Goal: Task Accomplishment & Management: Manage account settings

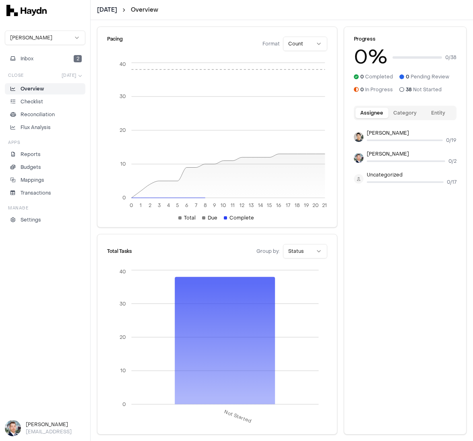
click at [54, 37] on html "[DATE] Overview [PERSON_NAME] Inbox 2 Close [DATE] Overview Checklist Reconcili…" at bounding box center [236, 220] width 473 height 441
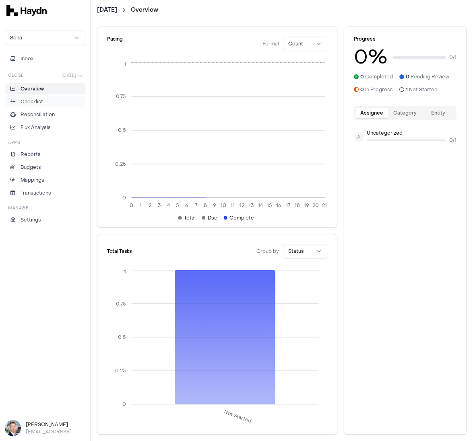
click at [41, 99] on p "Checklist" at bounding box center [32, 101] width 23 height 7
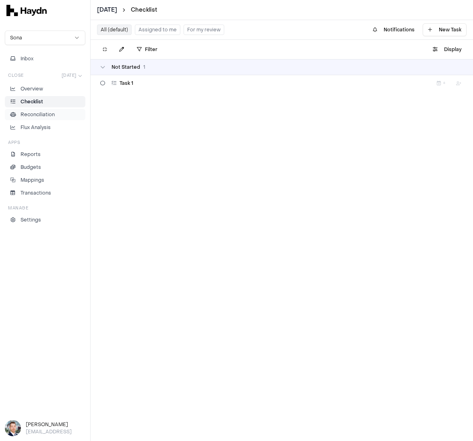
click at [37, 114] on p "Reconciliation" at bounding box center [38, 114] width 34 height 7
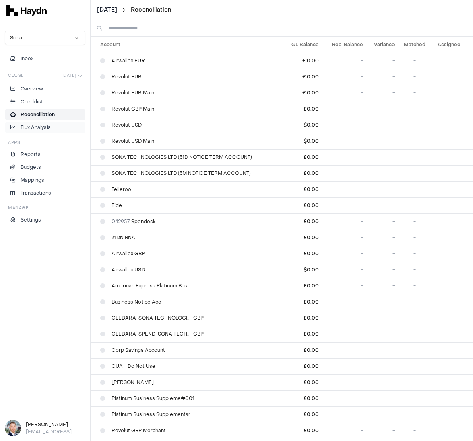
click at [35, 125] on p "Flux Analysis" at bounding box center [36, 127] width 30 height 7
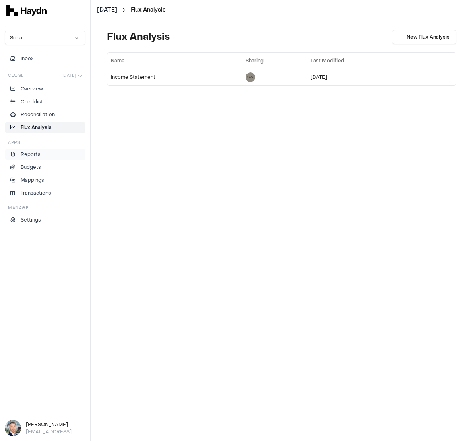
click at [34, 156] on p "Reports" at bounding box center [31, 154] width 20 height 7
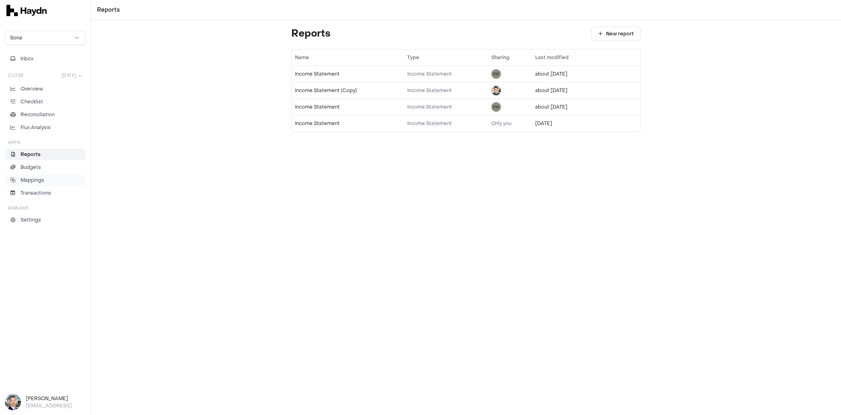
click at [40, 180] on p "Mappings" at bounding box center [33, 180] width 24 height 7
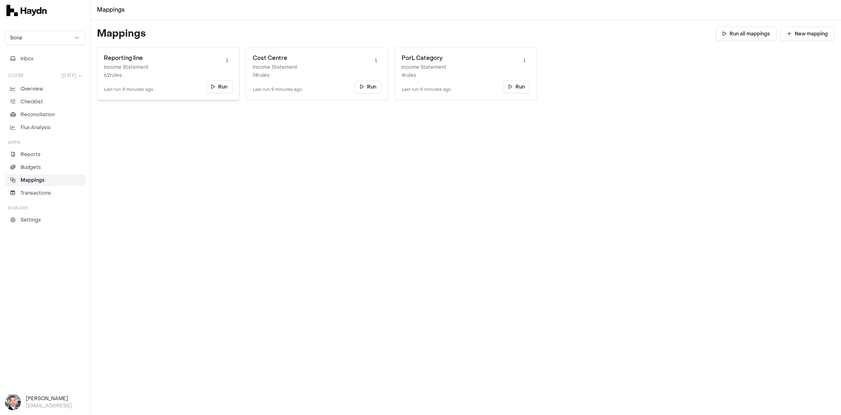
click at [156, 82] on link "Reporting line Income Statement 62 rules Last run 9 minutes ago Run" at bounding box center [168, 73] width 142 height 53
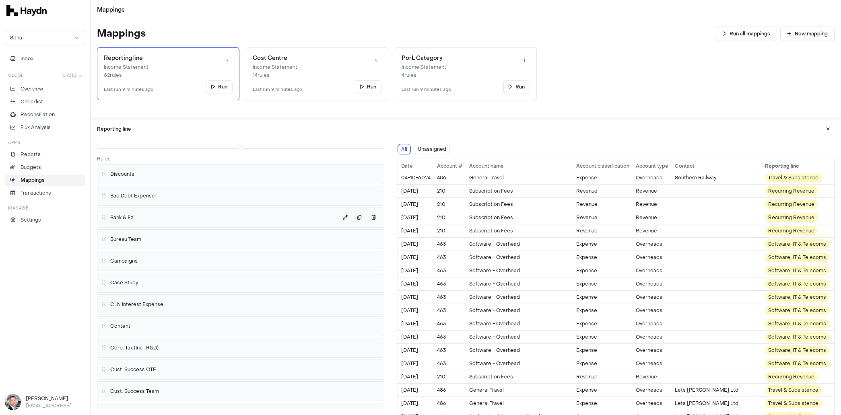
scroll to position [51, 0]
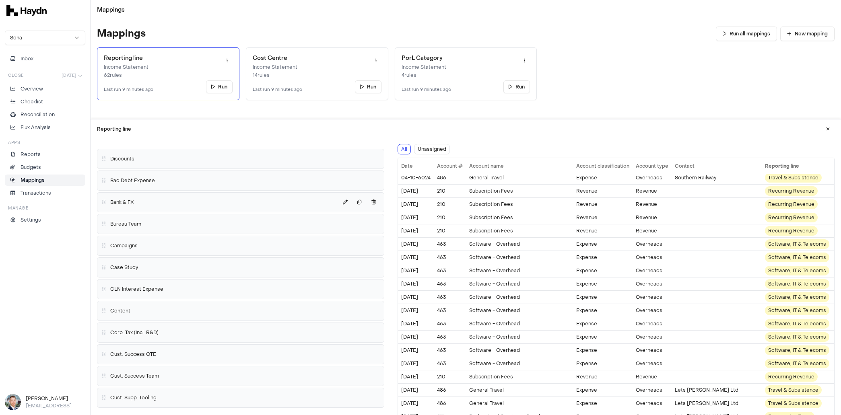
click at [149, 200] on div "Bank & FX" at bounding box center [241, 202] width 280 height 13
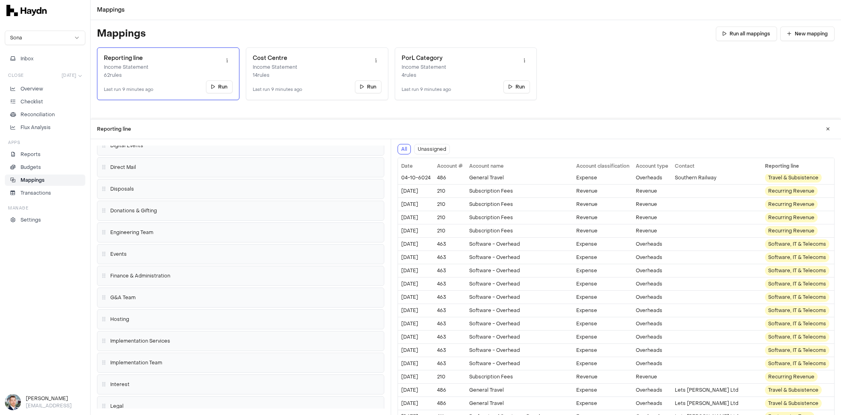
scroll to position [415, 0]
click at [138, 267] on div "G&A Team" at bounding box center [241, 273] width 280 height 13
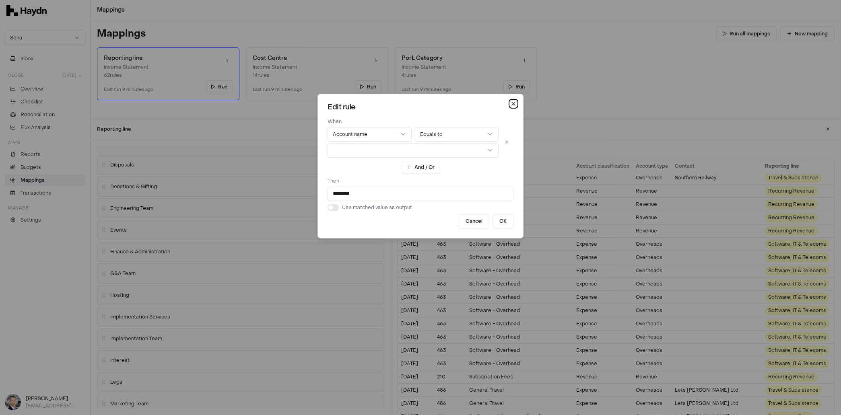
click at [472, 104] on icon "button" at bounding box center [513, 104] width 6 height 6
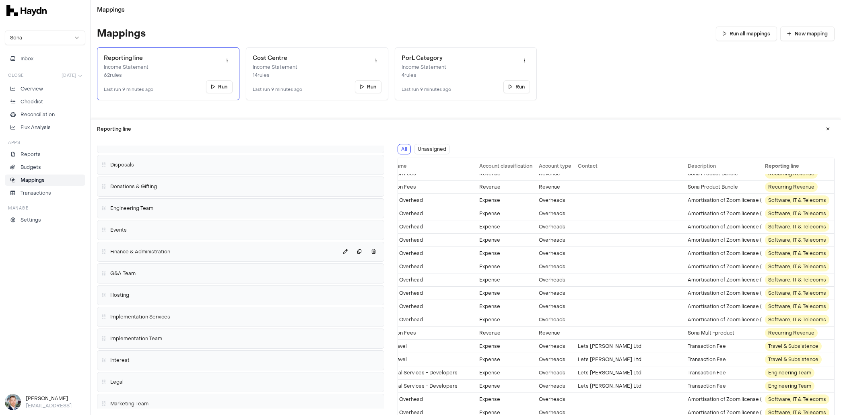
scroll to position [388, 0]
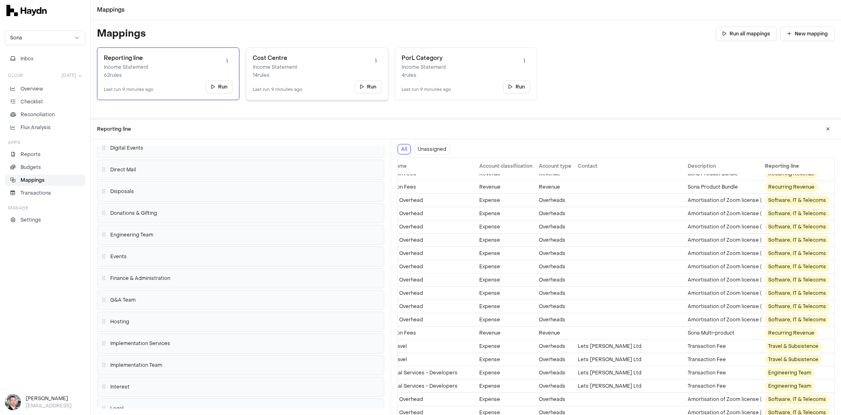
click at [284, 62] on h3 "Cost Centre" at bounding box center [277, 58] width 49 height 8
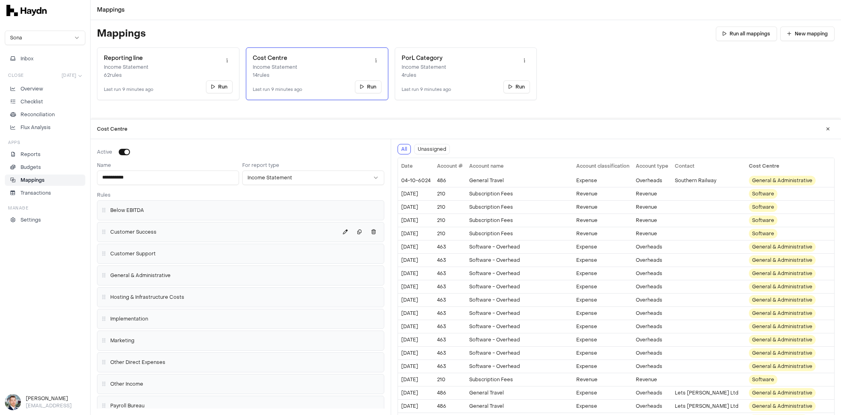
click at [156, 236] on div "Customer Success" at bounding box center [241, 232] width 280 height 13
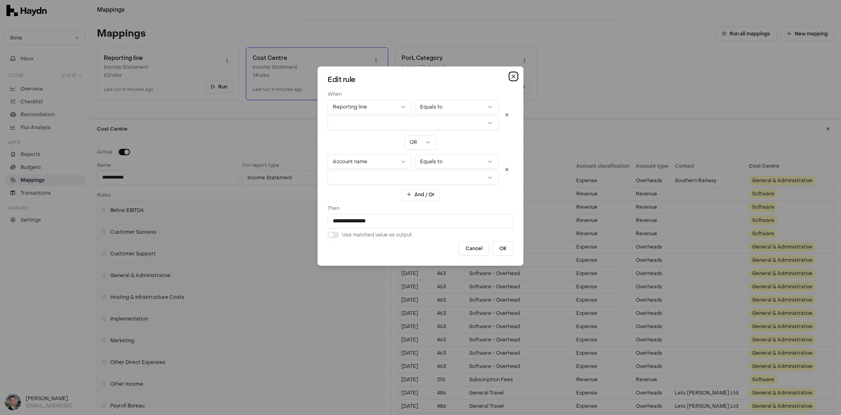
click at [472, 76] on icon "button" at bounding box center [513, 76] width 3 height 3
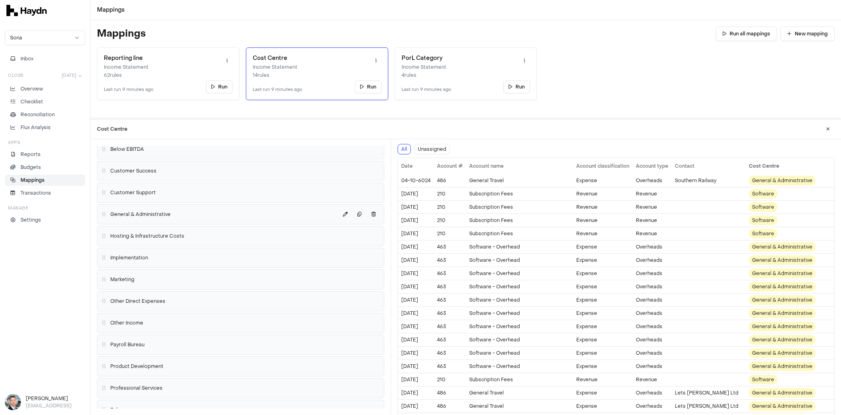
scroll to position [90, 0]
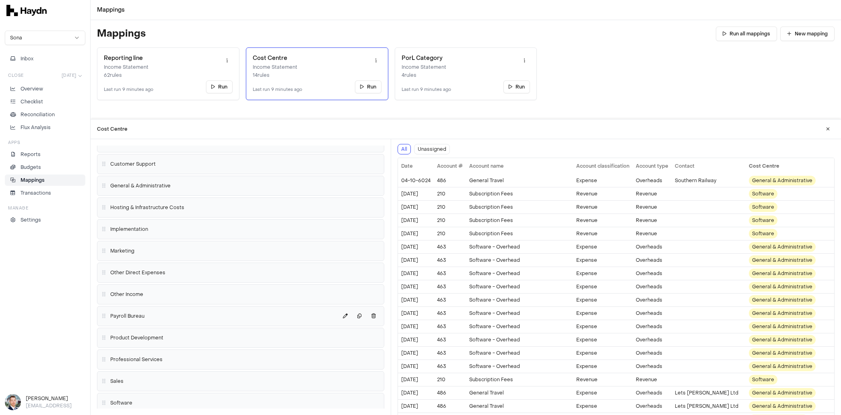
click at [179, 310] on div "Payroll Bureau" at bounding box center [241, 316] width 280 height 13
click at [33, 165] on p "Budgets" at bounding box center [31, 167] width 21 height 7
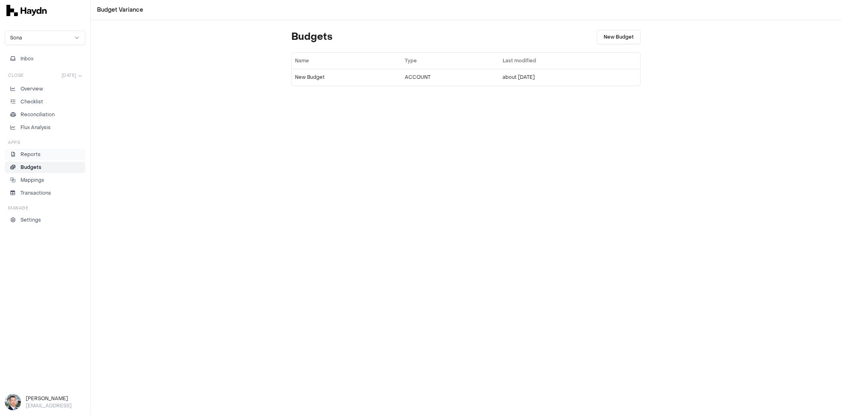
click at [22, 152] on p "Reports" at bounding box center [31, 154] width 20 height 7
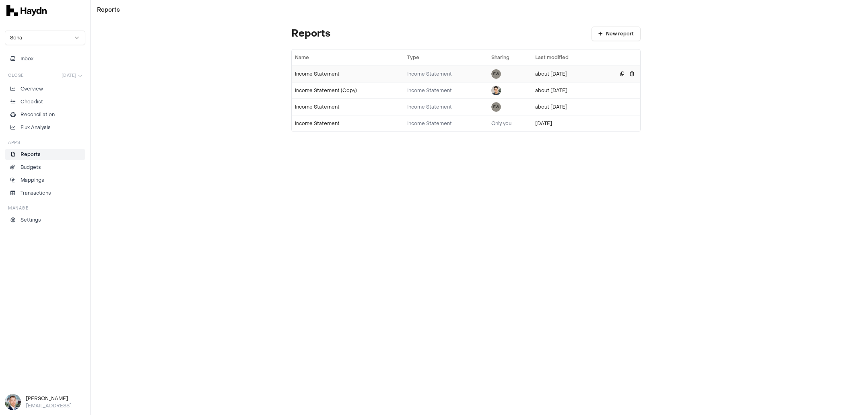
click at [320, 74] on div "Income Statement" at bounding box center [348, 74] width 106 height 6
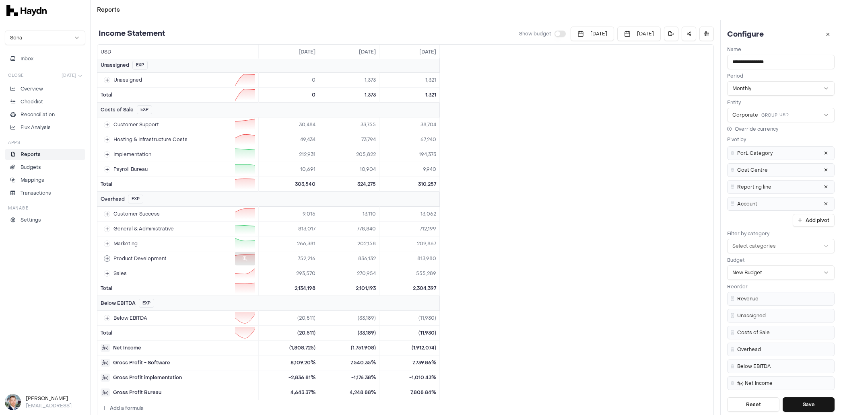
scroll to position [58, 0]
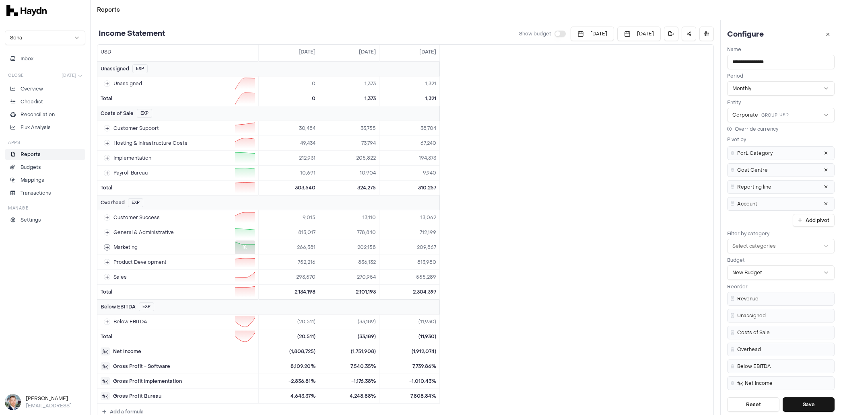
click at [108, 245] on icon at bounding box center [107, 247] width 4 height 4
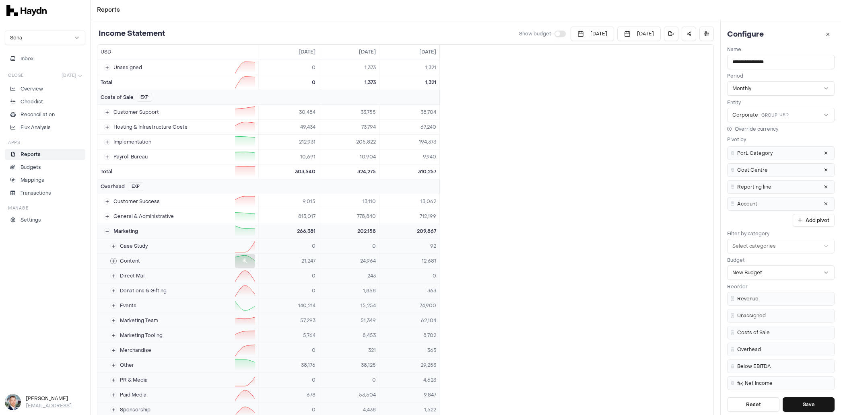
scroll to position [74, 0]
click at [112, 258] on icon at bounding box center [114, 260] width 4 height 4
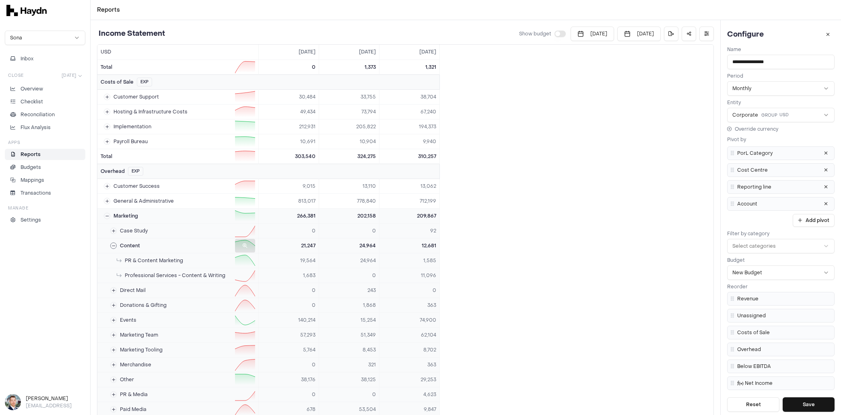
click at [245, 243] on icon at bounding box center [245, 245] width 5 height 5
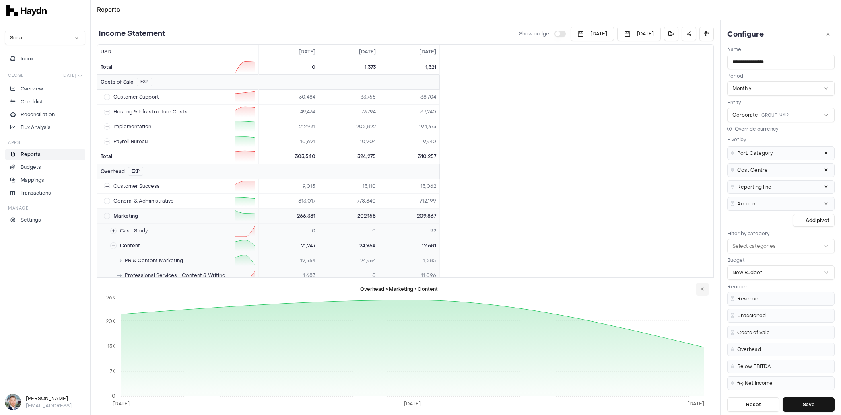
click at [472, 290] on icon at bounding box center [702, 289] width 4 height 5
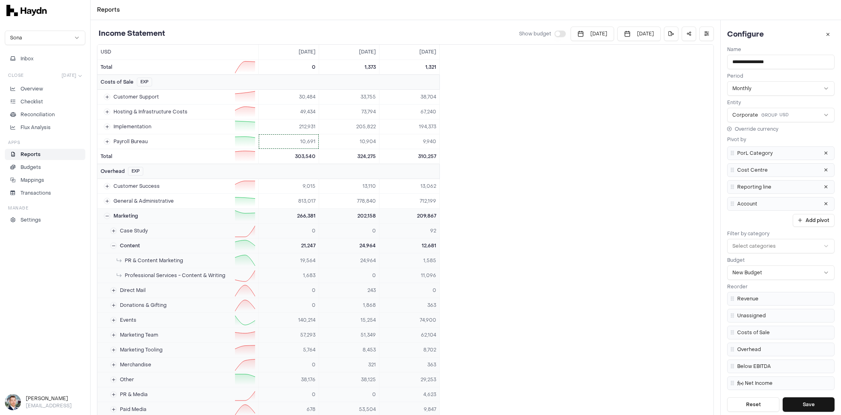
scroll to position [82, 0]
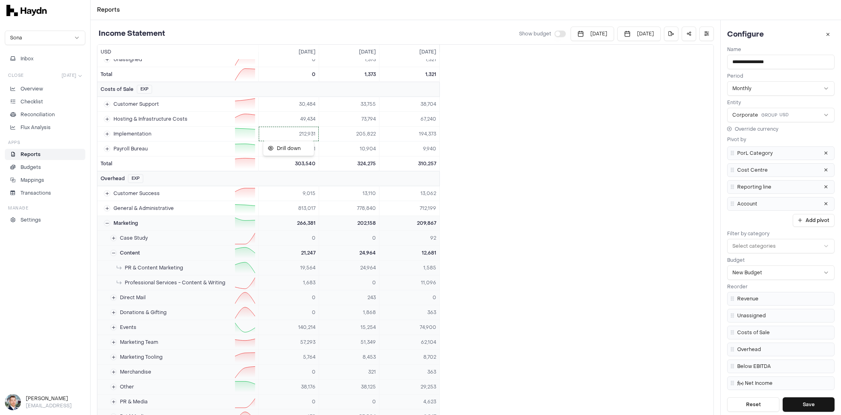
click at [304, 130] on html "Reports Sona Inbox Close [DATE] Overview Checklist Reconciliation Flux Analysis…" at bounding box center [420, 207] width 841 height 415
click at [285, 147] on span "Drill down" at bounding box center [284, 148] width 33 height 6
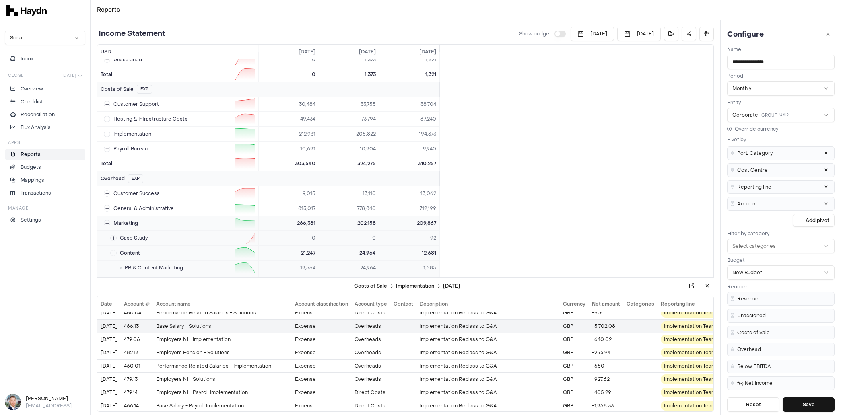
scroll to position [0, 0]
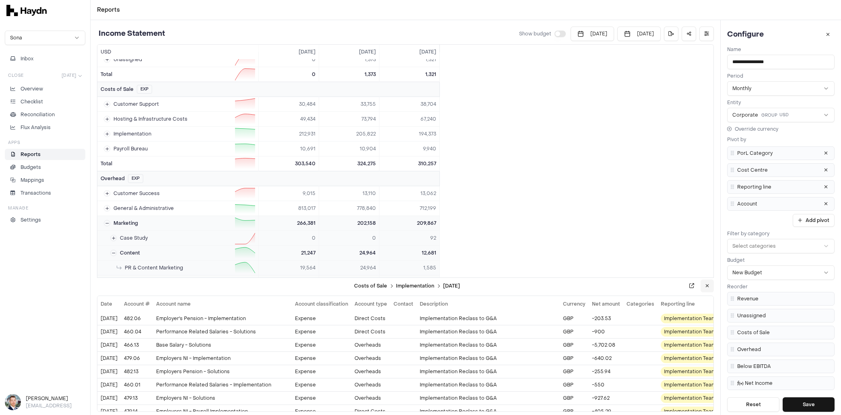
click at [472, 287] on icon at bounding box center [707, 286] width 4 height 5
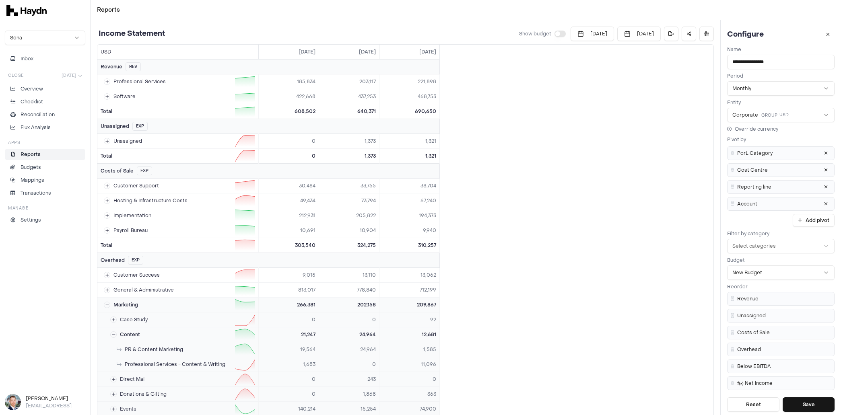
click at [25, 154] on p "Reports" at bounding box center [31, 154] width 20 height 7
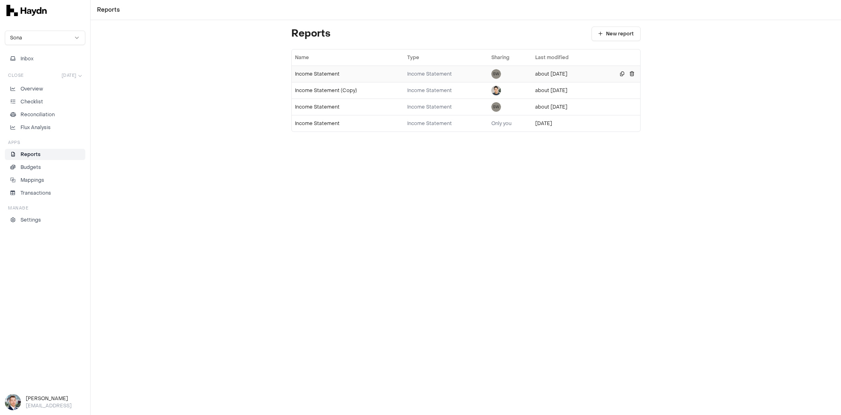
click at [309, 78] on td "Income Statement" at bounding box center [348, 74] width 113 height 16
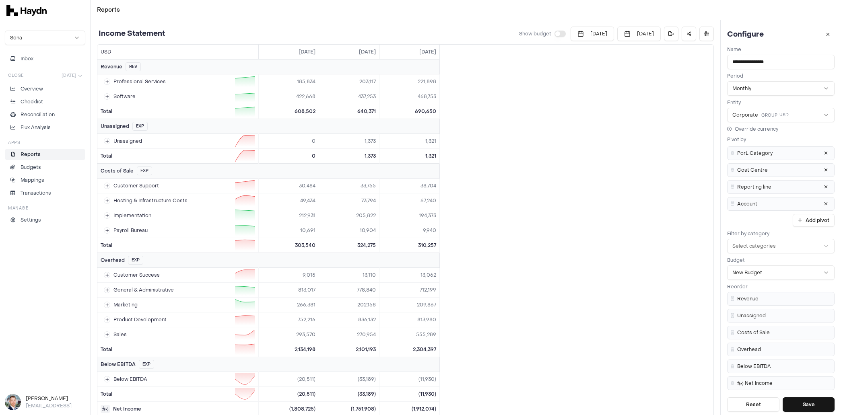
click at [472, 31] on button "button" at bounding box center [559, 34] width 11 height 6
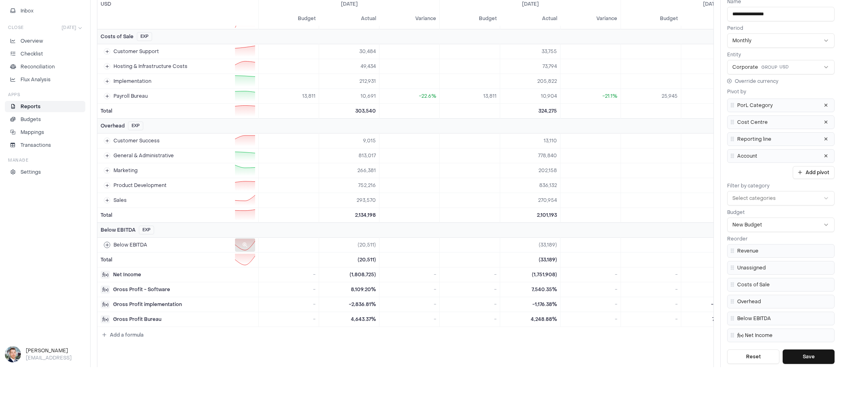
scroll to position [72, 0]
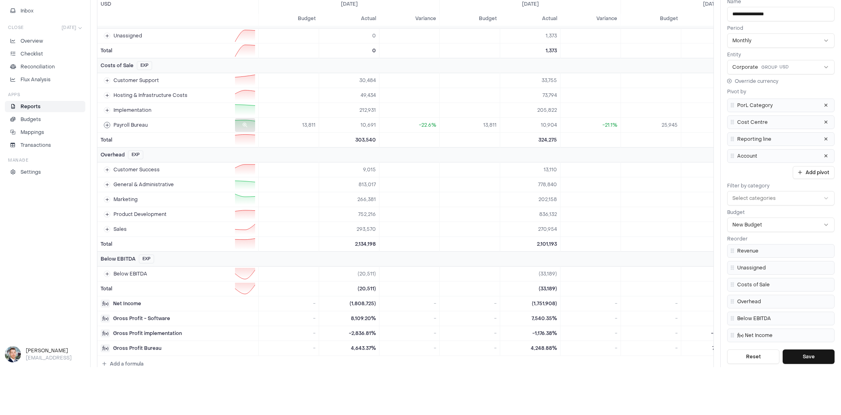
click at [105, 123] on icon at bounding box center [107, 125] width 4 height 4
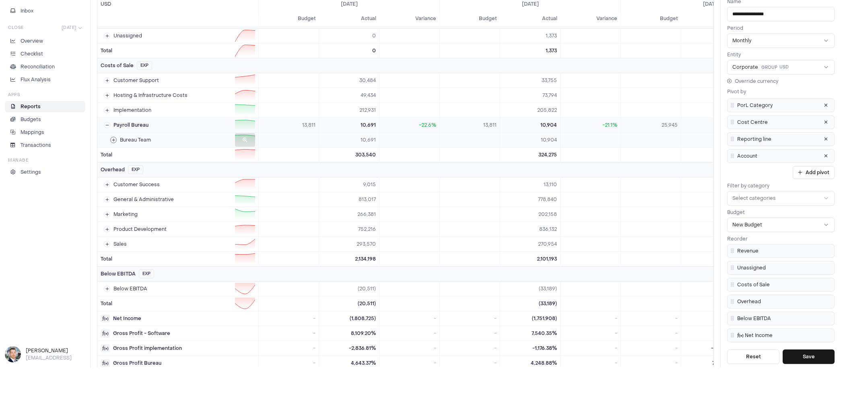
click at [117, 140] on div "Bureau Team" at bounding box center [130, 140] width 41 height 6
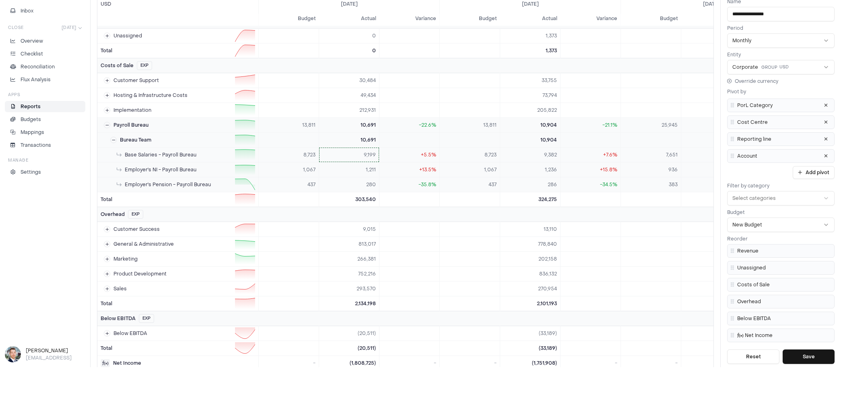
click at [365, 152] on html "Reports Sona Inbox Close [DATE] Overview Checklist Reconciliation Flux Analysis…" at bounding box center [420, 159] width 841 height 415
click at [359, 151] on html "Reports Sona Inbox Close [DATE] Overview Checklist Reconciliation Flux Analysis…" at bounding box center [420, 159] width 841 height 415
click at [45, 104] on li "Reports" at bounding box center [44, 106] width 73 height 7
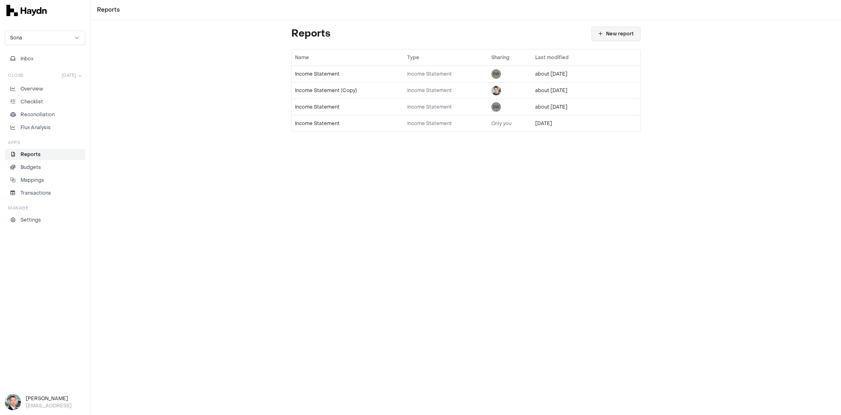
click at [472, 27] on button "New report" at bounding box center [615, 34] width 49 height 14
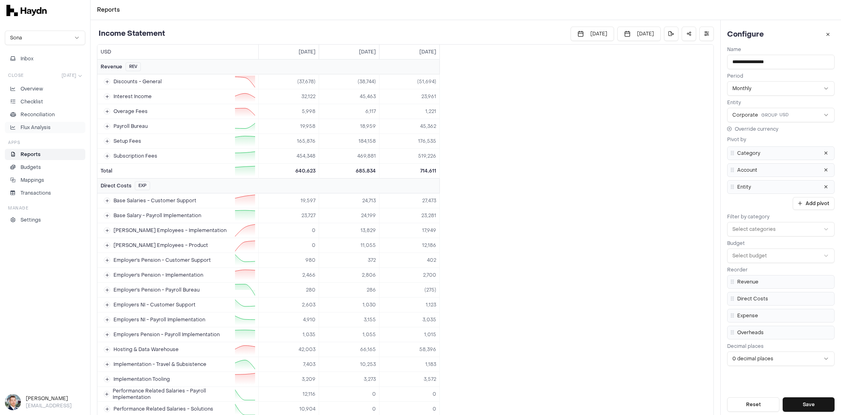
click at [42, 126] on p "Flux Analysis" at bounding box center [36, 127] width 30 height 7
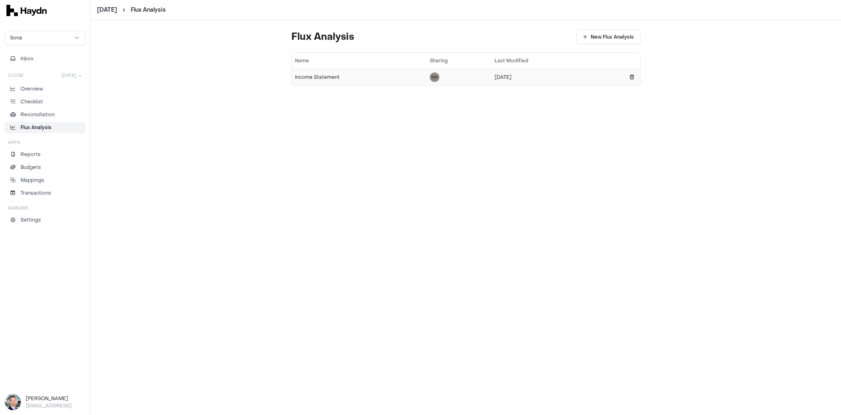
click at [322, 76] on div "Income Statement" at bounding box center [359, 77] width 128 height 6
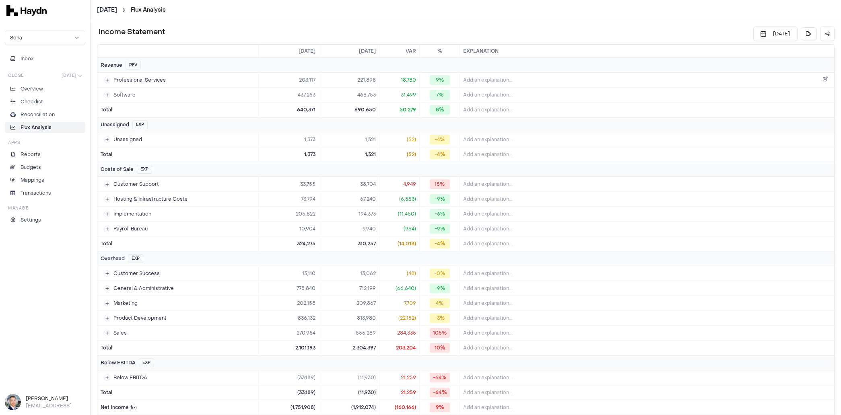
click at [472, 77] on span "Add an explanation..." at bounding box center [487, 80] width 49 height 6
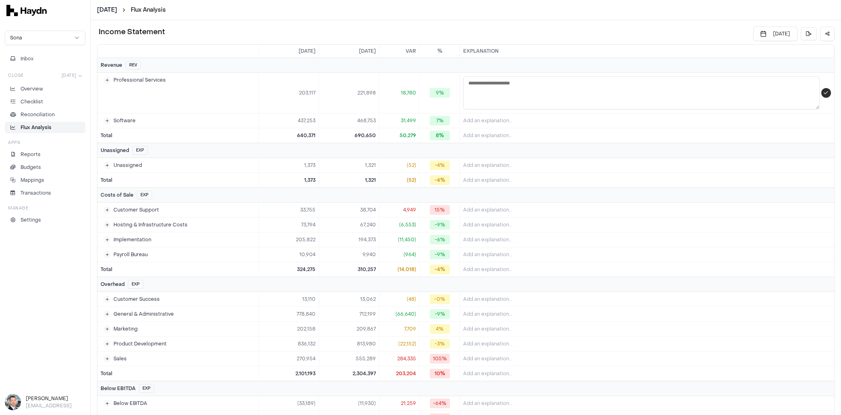
click at [472, 91] on button "submit" at bounding box center [825, 93] width 9 height 10
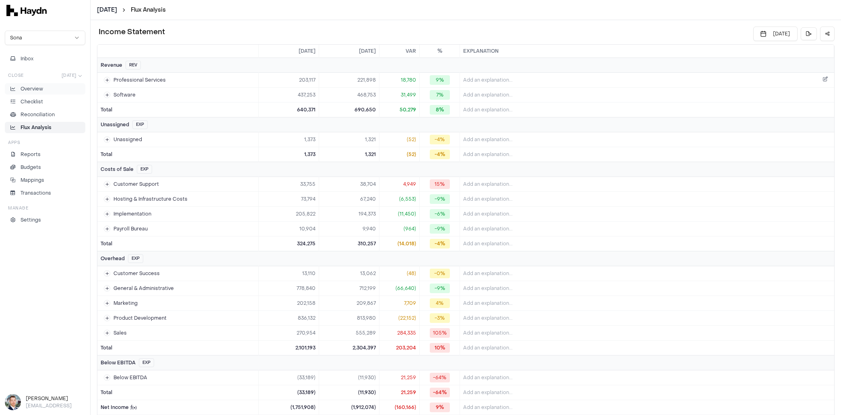
click at [39, 84] on link "Overview" at bounding box center [45, 88] width 80 height 11
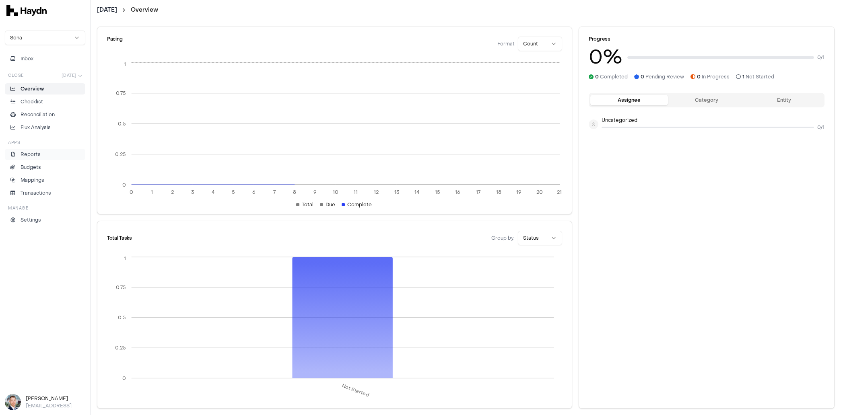
click at [46, 154] on li "Reports" at bounding box center [44, 154] width 73 height 7
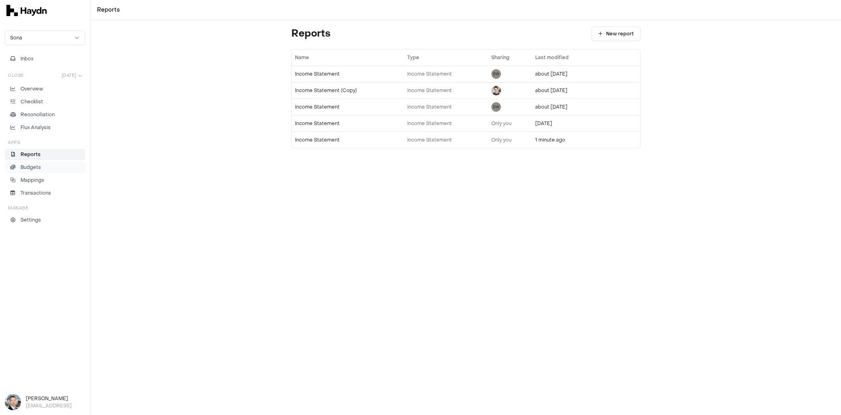
click at [39, 166] on p "Budgets" at bounding box center [31, 167] width 21 height 7
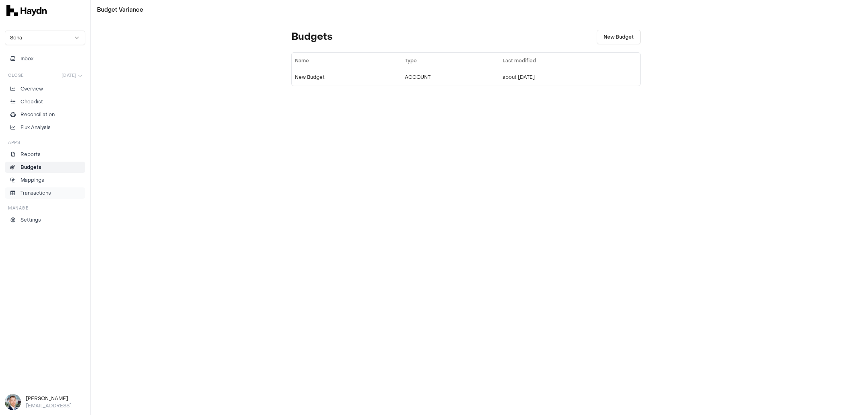
click at [51, 191] on li "Transactions" at bounding box center [44, 192] width 73 height 7
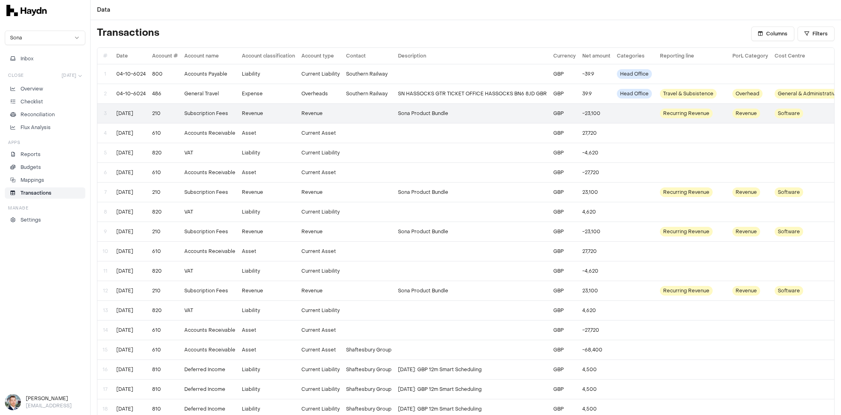
scroll to position [0, 43]
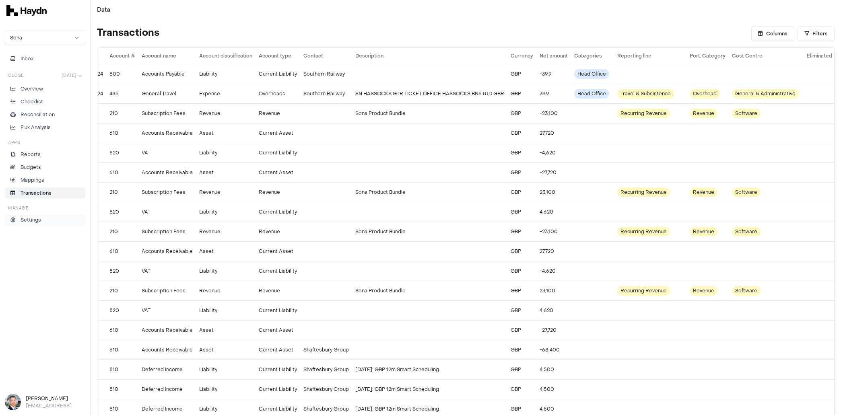
click at [30, 220] on p "Settings" at bounding box center [31, 219] width 21 height 7
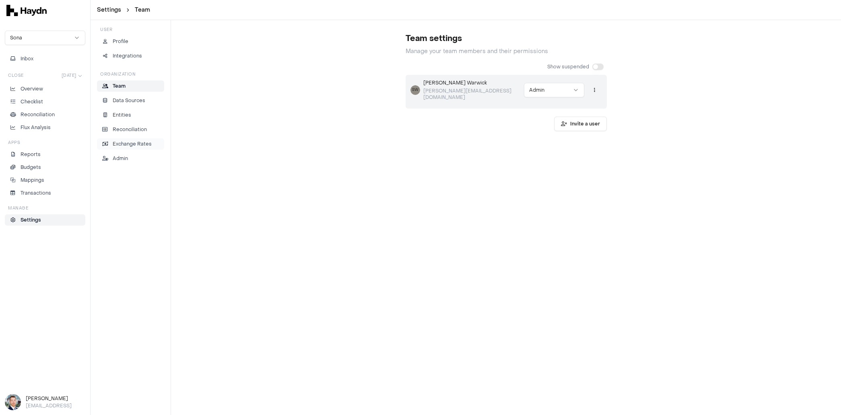
click at [132, 142] on p "Exchange Rates" at bounding box center [132, 143] width 39 height 7
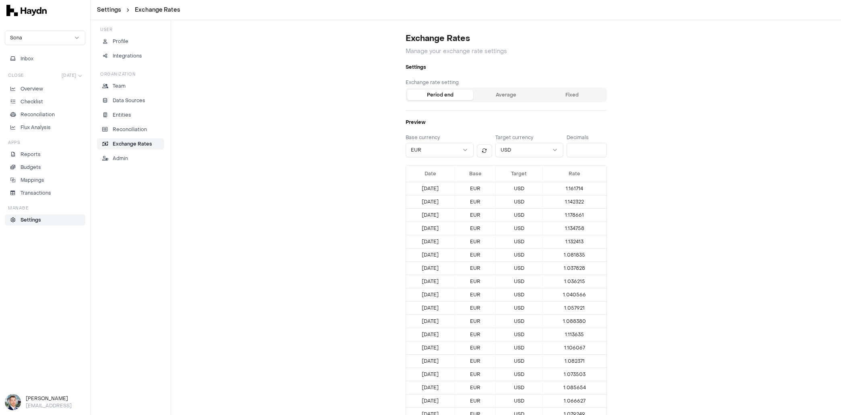
click at [50, 37] on html "Settings Exchange Rates Sona Inbox Close [DATE] Overview Checklist Reconciliati…" at bounding box center [420, 207] width 841 height 415
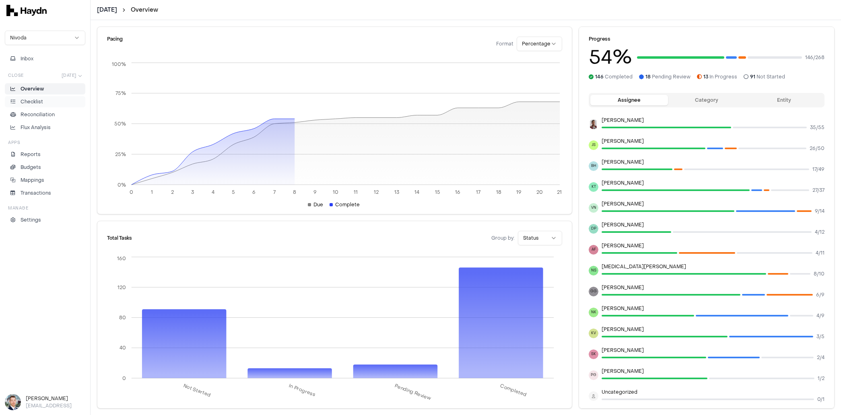
click at [26, 99] on p "Checklist" at bounding box center [32, 101] width 23 height 7
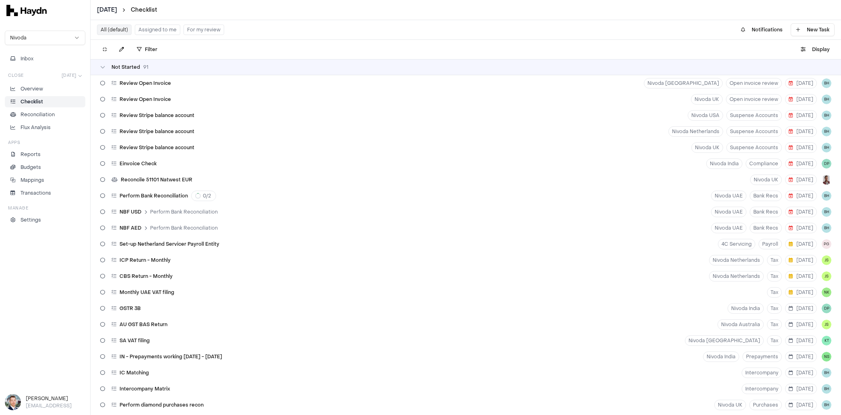
click at [138, 70] on div "Not Started 91" at bounding box center [466, 67] width 750 height 16
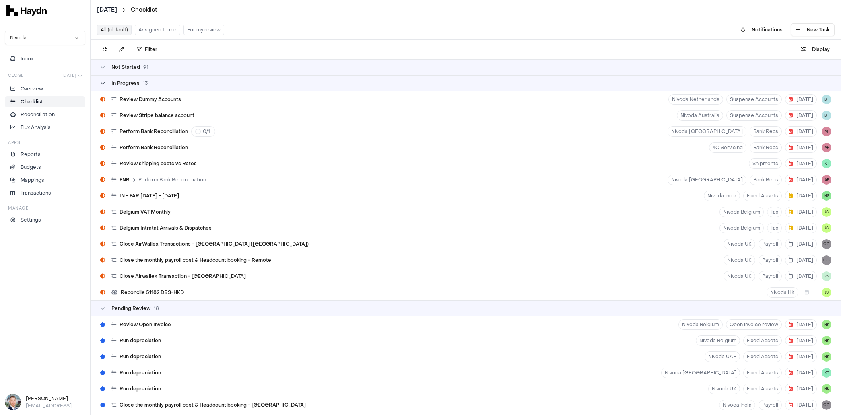
click at [119, 83] on span "In Progress" at bounding box center [125, 83] width 28 height 6
click at [103, 83] on icon at bounding box center [102, 83] width 5 height 5
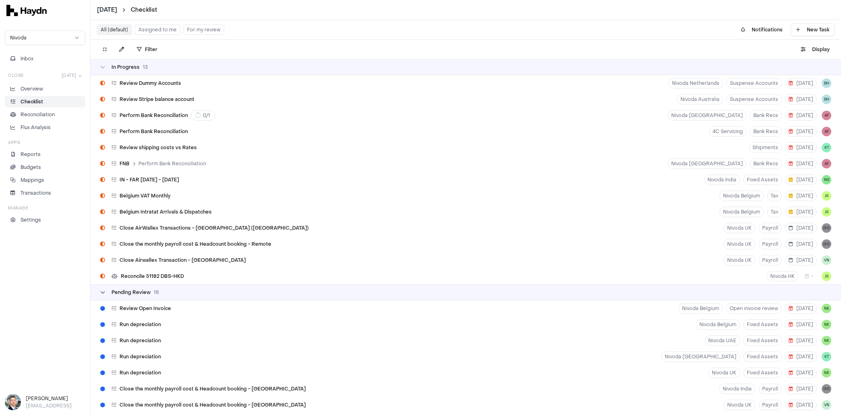
scroll to position [19, 0]
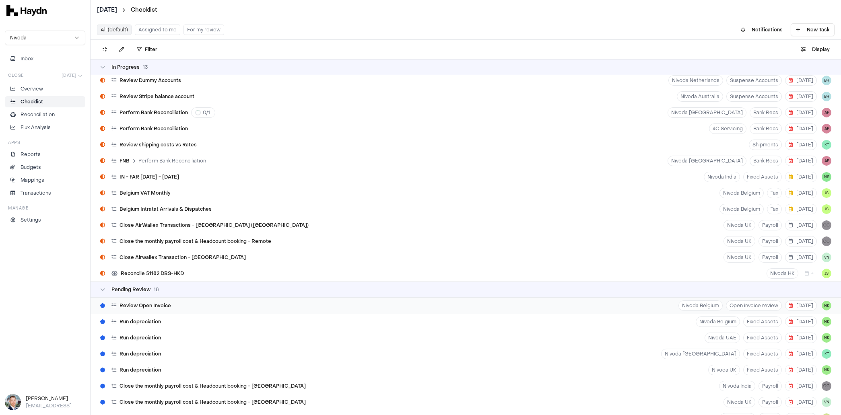
click at [147, 308] on span "Review Open Invoice" at bounding box center [144, 305] width 51 height 6
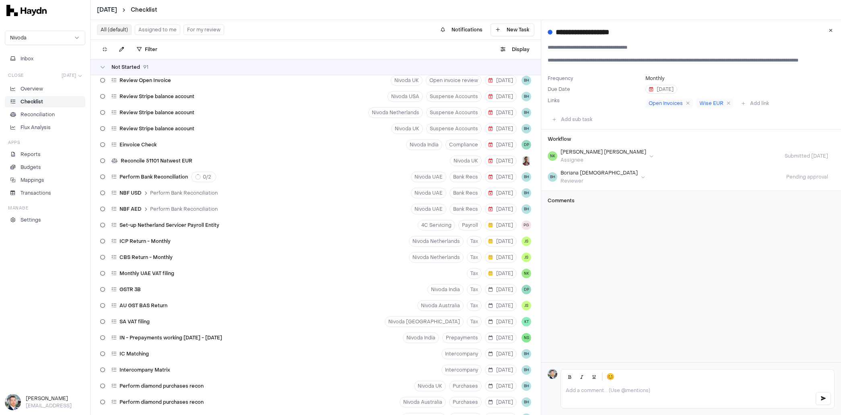
click at [472, 396] on div at bounding box center [697, 396] width 273 height 24
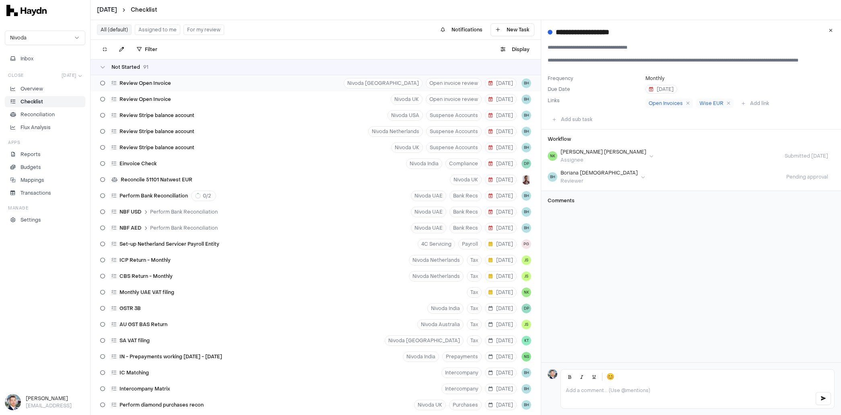
click at [162, 83] on span "Review Open Invoice" at bounding box center [144, 83] width 51 height 6
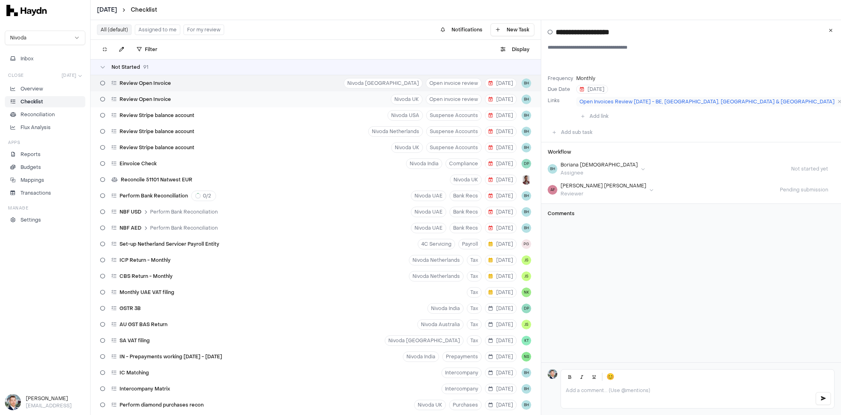
click at [161, 106] on div "Review Open Invoice" at bounding box center [135, 99] width 77 height 15
click at [104, 68] on icon at bounding box center [102, 67] width 5 height 5
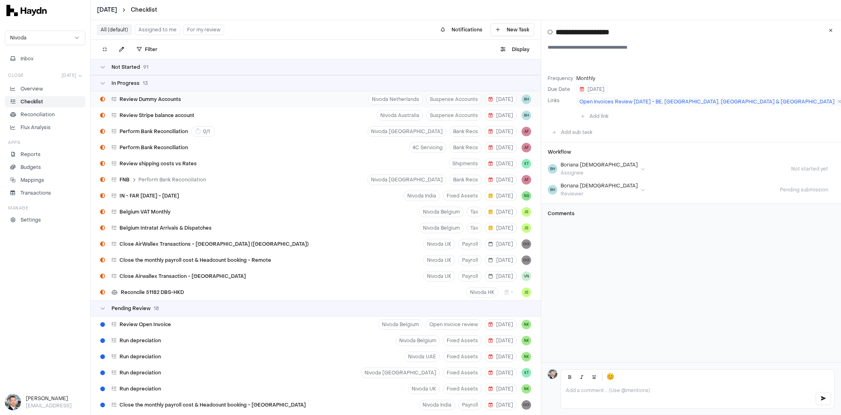
click at [151, 98] on span "Review Dummy Accounts" at bounding box center [150, 99] width 62 height 6
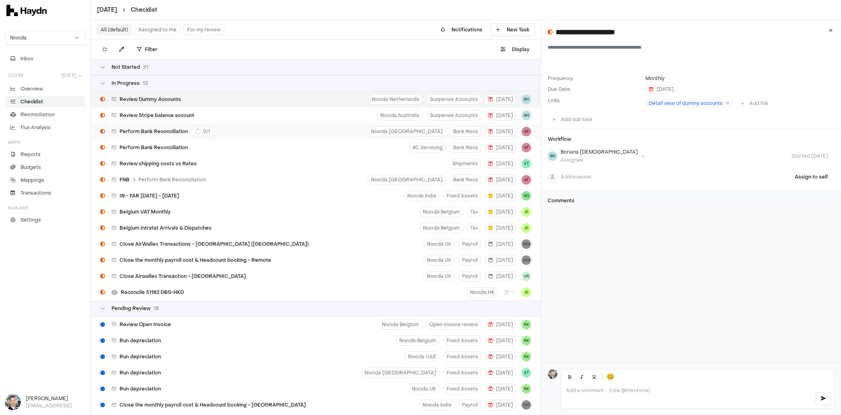
click at [148, 133] on span "Perform Bank Reconciliation" at bounding box center [153, 131] width 68 height 6
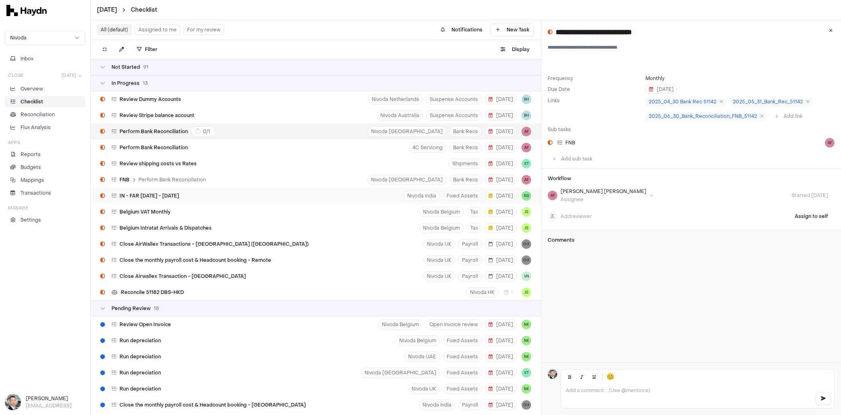
click at [153, 195] on span "IN - FAR [DATE] - [DATE]" at bounding box center [149, 196] width 60 height 6
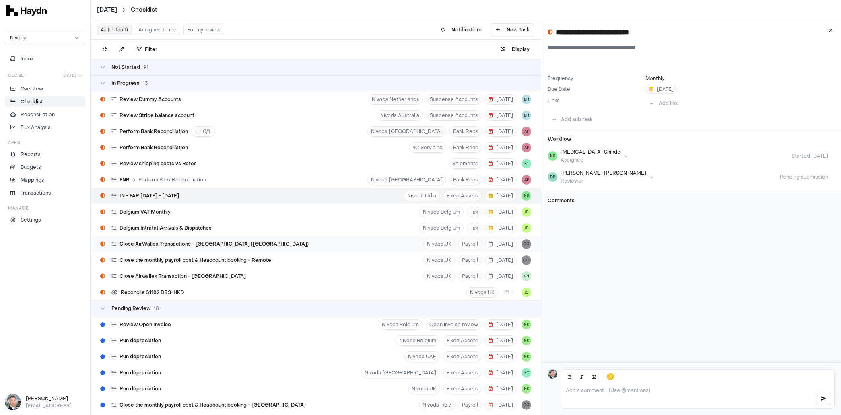
click at [147, 248] on div "Close AirWallex Transactions - [GEOGRAPHIC_DATA] ([GEOGRAPHIC_DATA])" at bounding box center [204, 244] width 215 height 15
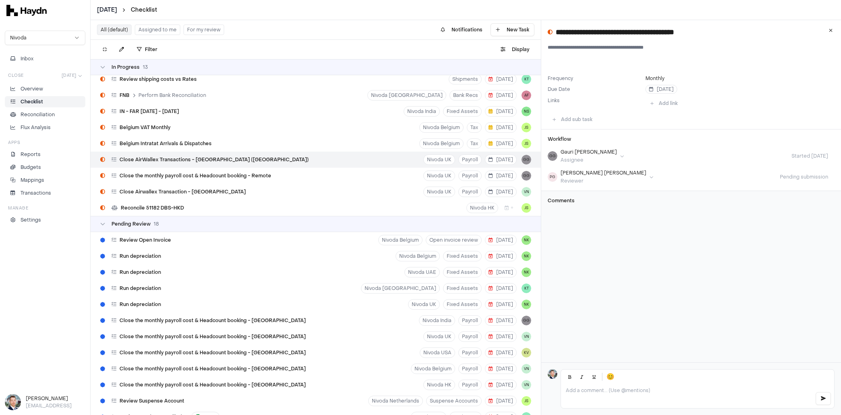
scroll to position [141, 0]
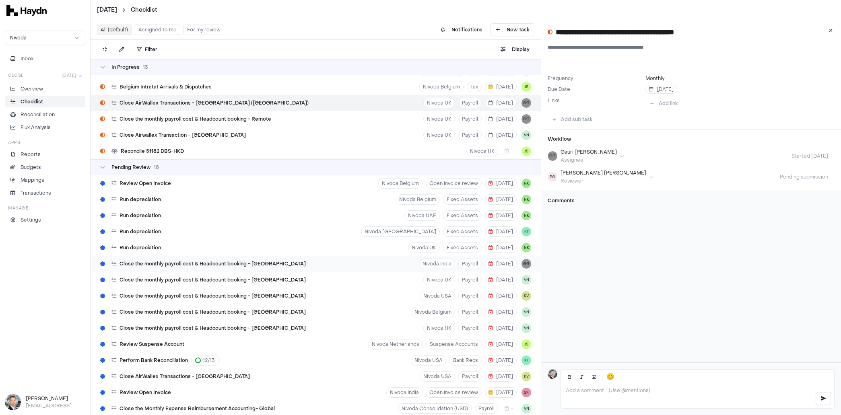
click at [147, 268] on div "Close the monthly payroll cost & Headcount booking - [GEOGRAPHIC_DATA]" at bounding box center [203, 263] width 212 height 15
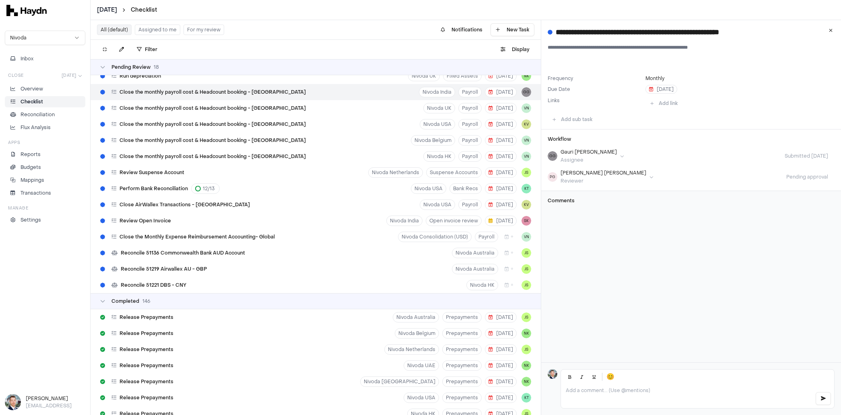
scroll to position [354, 0]
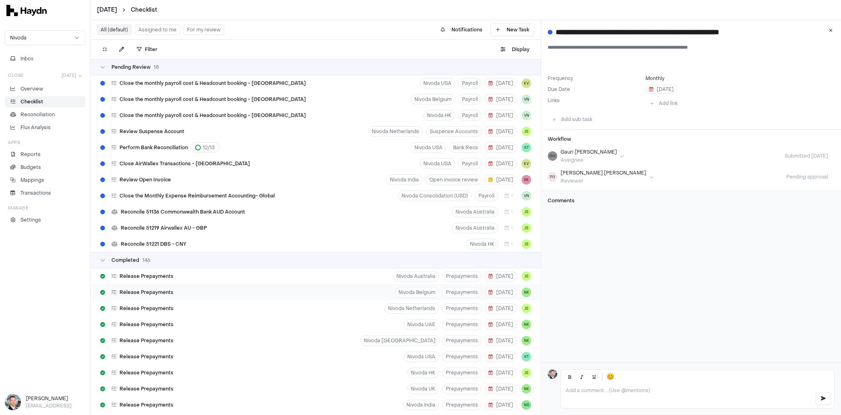
click at [142, 285] on div "Release Prepayments" at bounding box center [137, 292] width 80 height 15
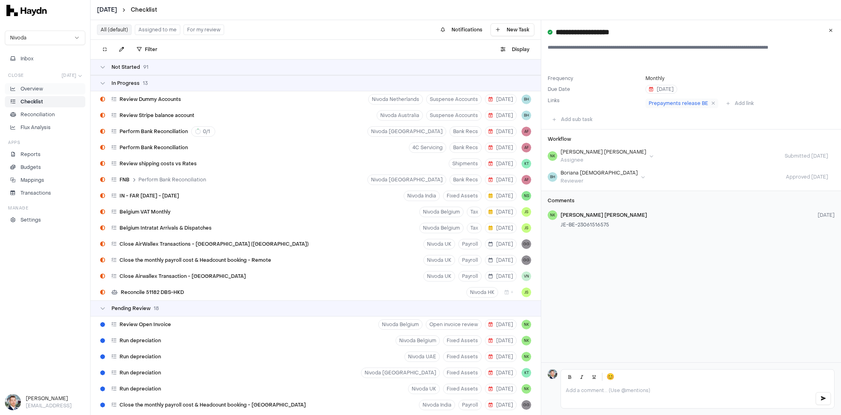
click at [29, 88] on p "Overview" at bounding box center [32, 88] width 23 height 7
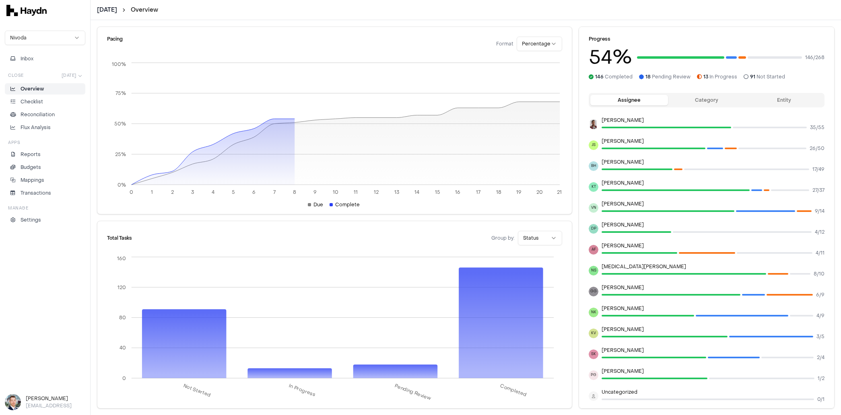
click at [472, 100] on button "Entity" at bounding box center [784, 100] width 78 height 10
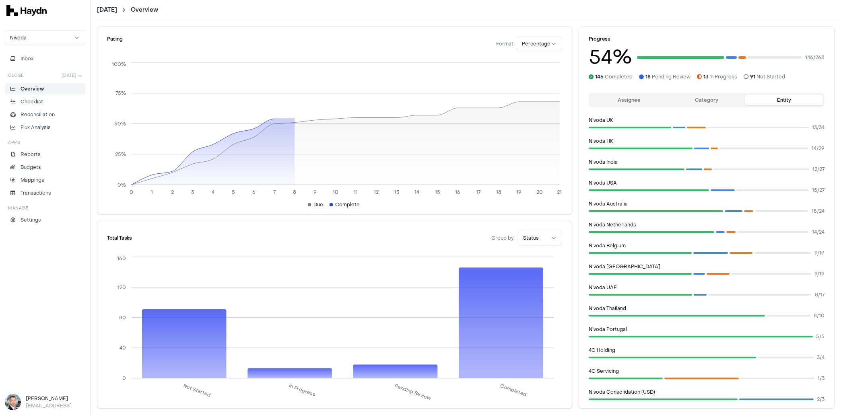
click at [472, 96] on button "Category" at bounding box center [707, 100] width 78 height 10
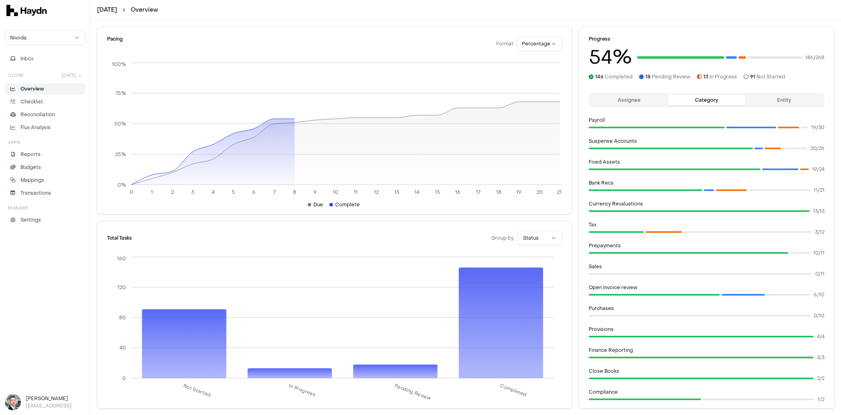
click at [472, 97] on button "Assignee" at bounding box center [629, 100] width 78 height 10
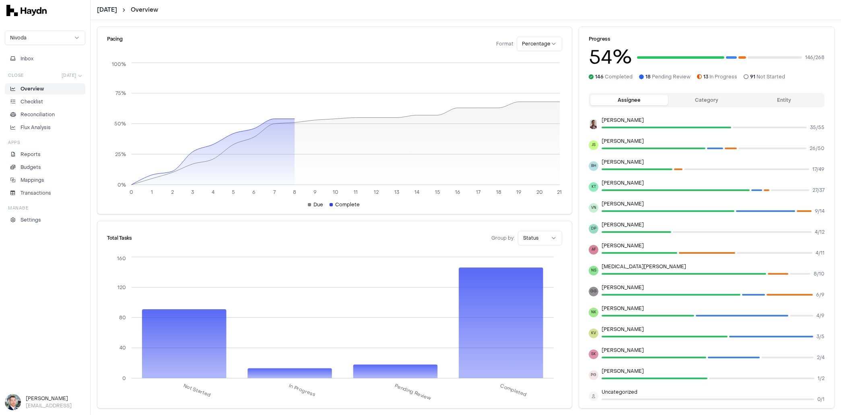
click at [472, 238] on html "[DATE] Overview Nivoda Inbox Close [DATE] Overview Checklist Reconciliation Flu…" at bounding box center [420, 207] width 841 height 415
click at [51, 39] on html "[DATE] Overview Nivoda Inbox Close [DATE] Overview Checklist Reconciliation Flu…" at bounding box center [420, 207] width 841 height 415
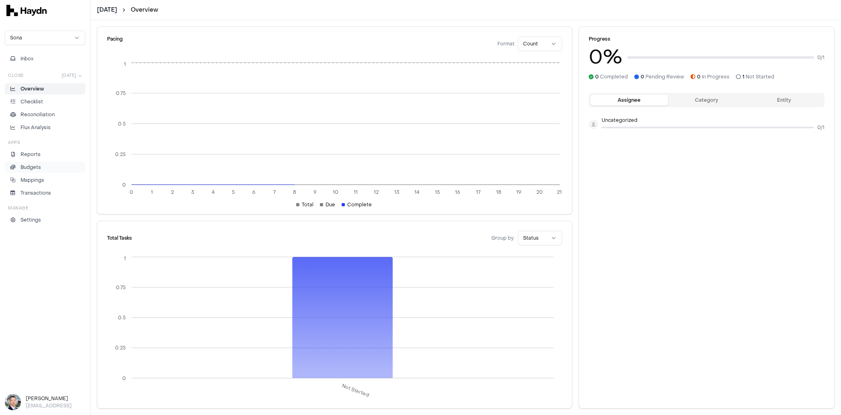
click at [39, 169] on link "Budgets" at bounding box center [45, 167] width 80 height 11
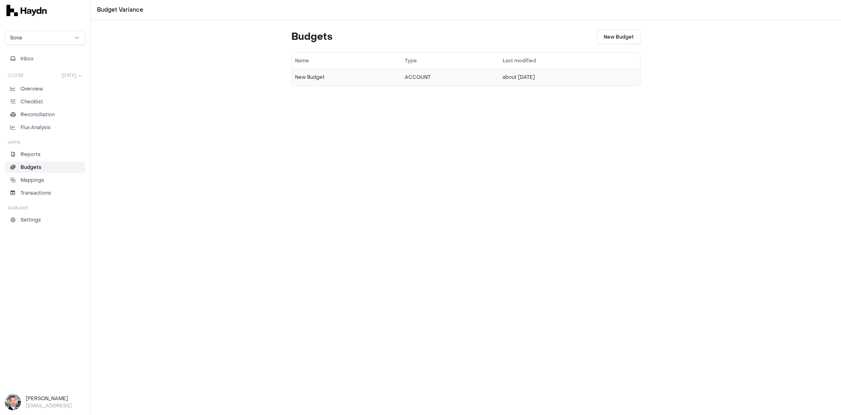
click at [311, 76] on div "New Budget" at bounding box center [346, 77] width 103 height 6
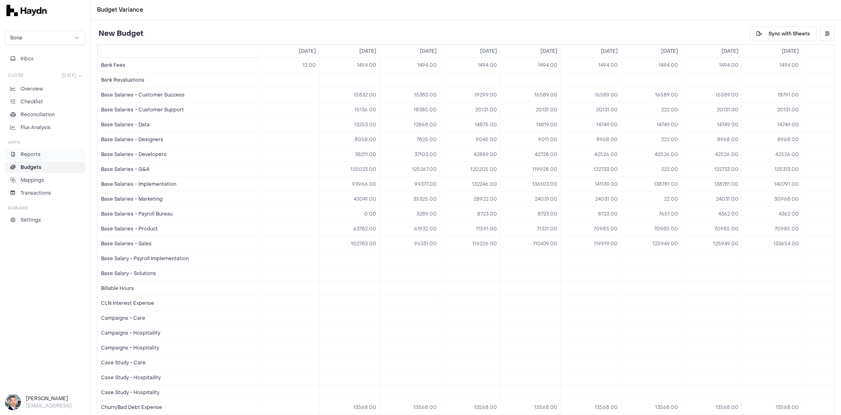
click at [40, 154] on li "Reports" at bounding box center [44, 154] width 73 height 7
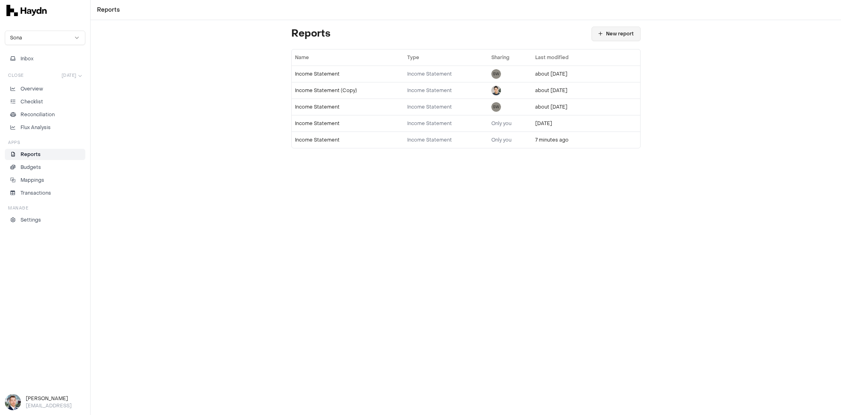
click at [472, 30] on button "New report" at bounding box center [615, 34] width 49 height 14
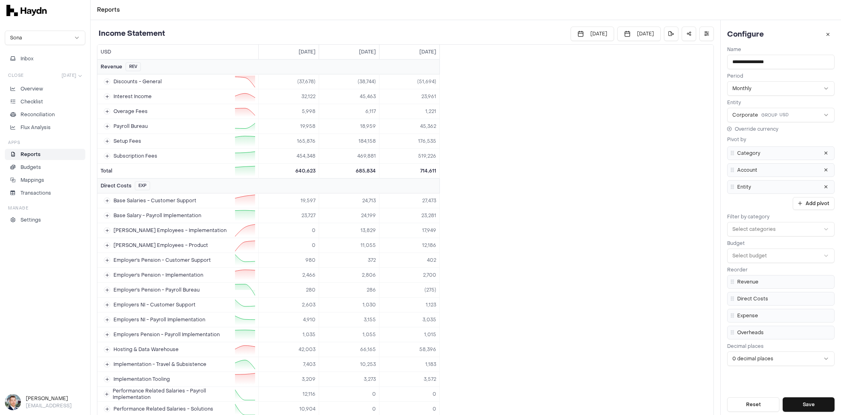
click at [51, 151] on li "Reports" at bounding box center [44, 154] width 73 height 7
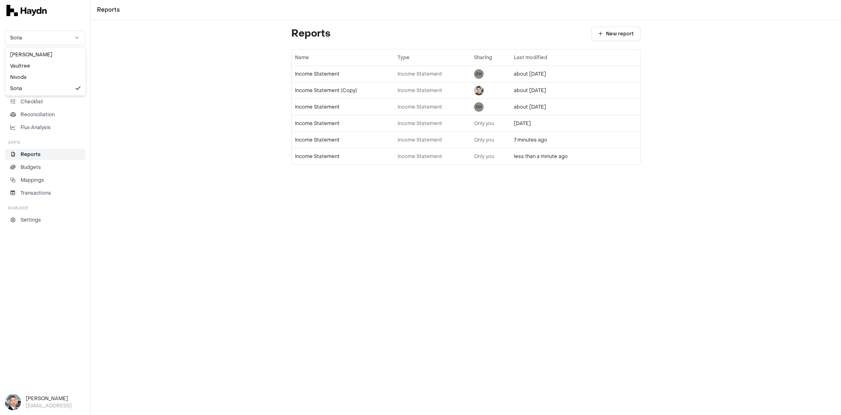
click at [43, 39] on html "Reports Sona Inbox Close [DATE] Overview Checklist Reconciliation Flux Analysis…" at bounding box center [420, 207] width 841 height 415
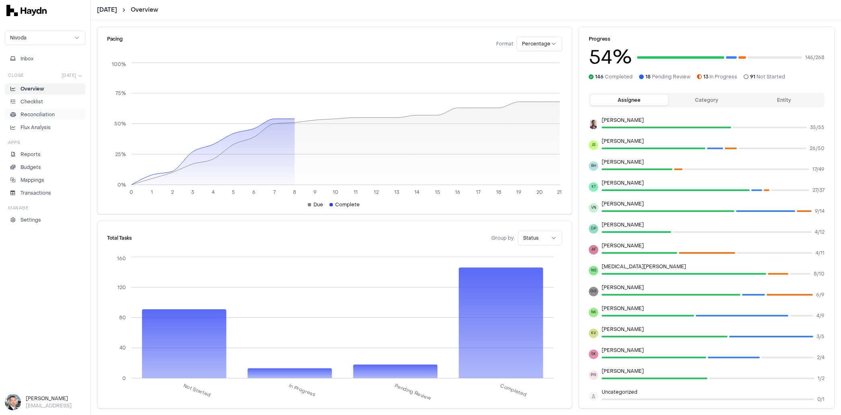
click at [47, 113] on p "Reconciliation" at bounding box center [38, 114] width 34 height 7
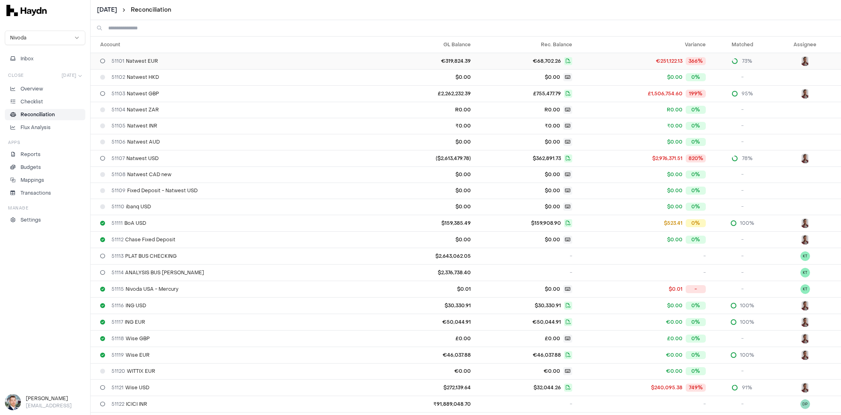
click at [239, 61] on div "51101 Natwest EUR" at bounding box center [240, 61] width 280 height 6
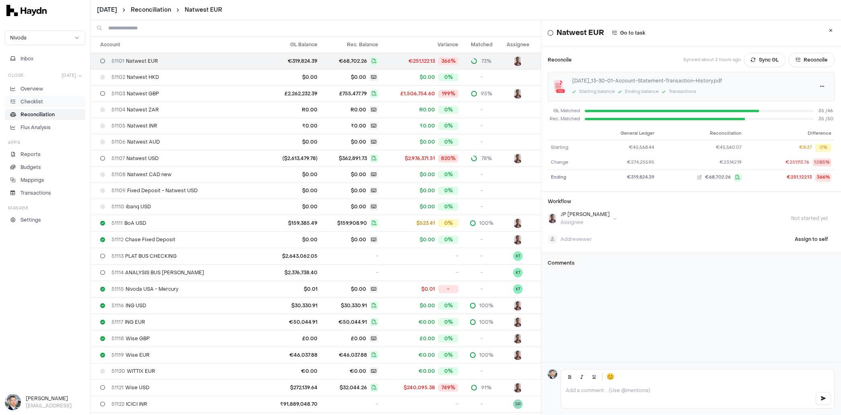
click at [31, 97] on link "Checklist" at bounding box center [45, 101] width 80 height 11
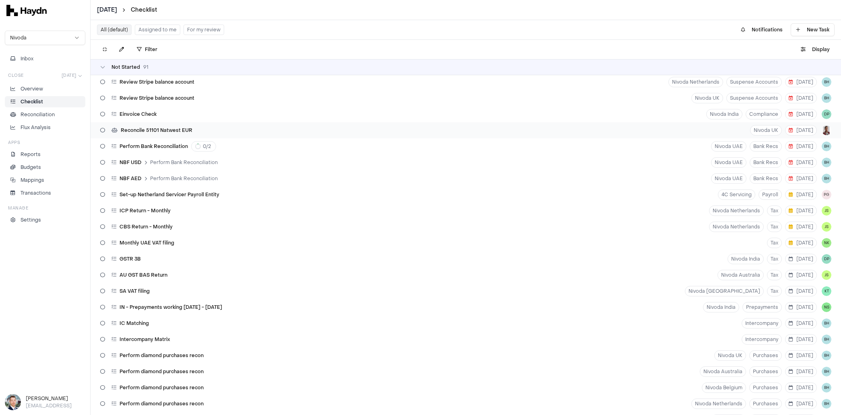
scroll to position [61, 0]
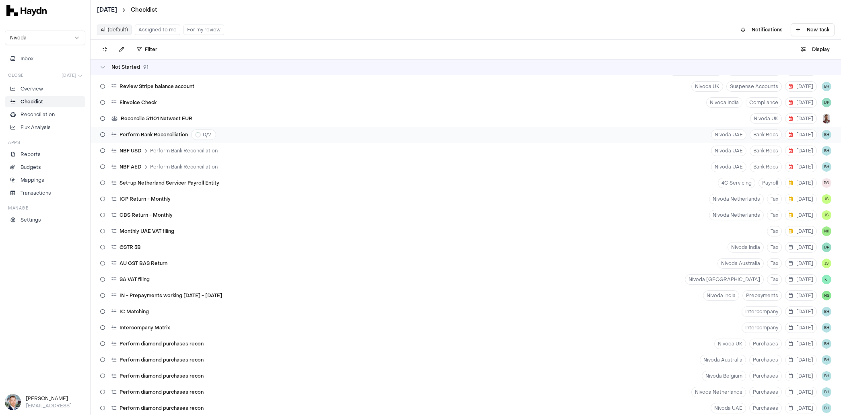
click at [143, 136] on span "Perform Bank Reconciliation" at bounding box center [153, 135] width 68 height 6
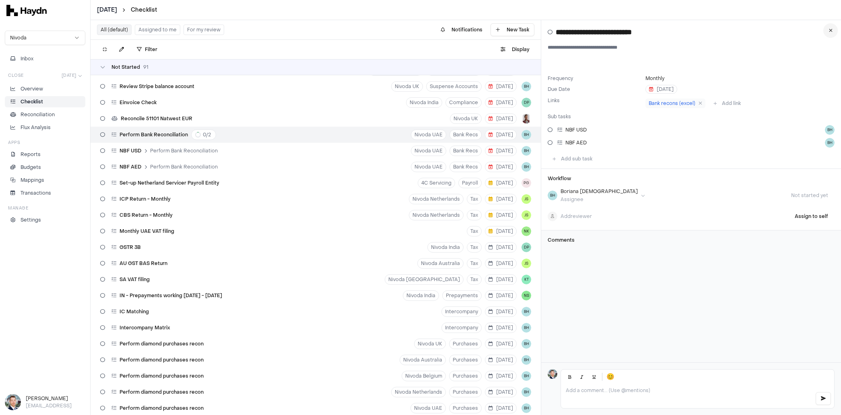
click at [472, 33] on button at bounding box center [830, 30] width 14 height 14
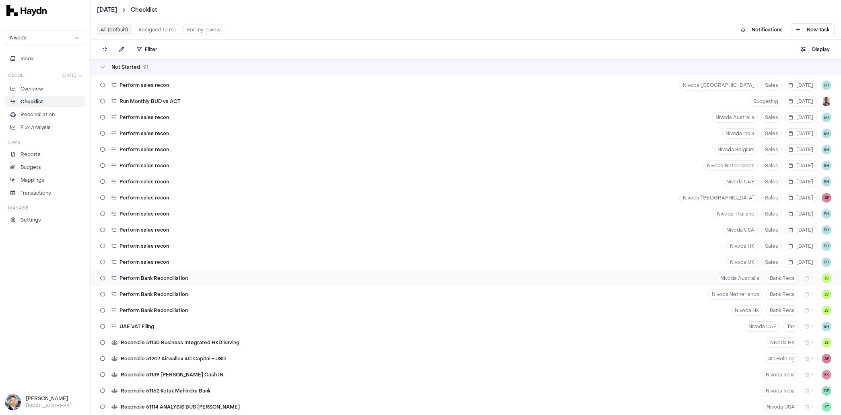
scroll to position [487, 0]
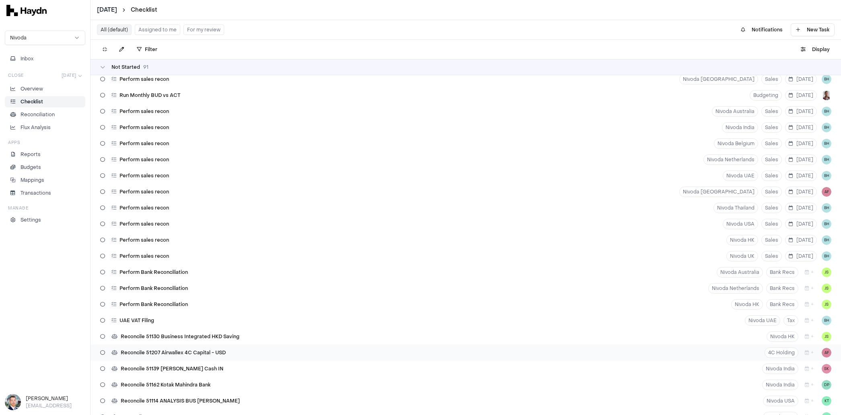
click at [163, 353] on span "Reconcile 51207 Airwallex 4C Capital - USD" at bounding box center [173, 353] width 105 height 6
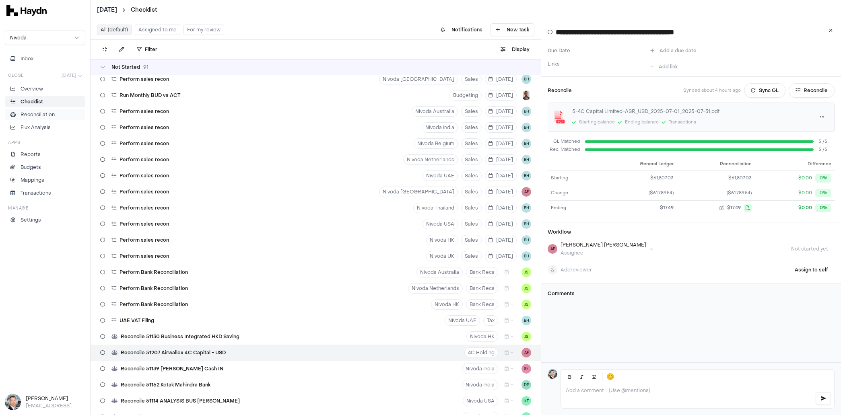
click at [35, 114] on p "Reconciliation" at bounding box center [38, 114] width 34 height 7
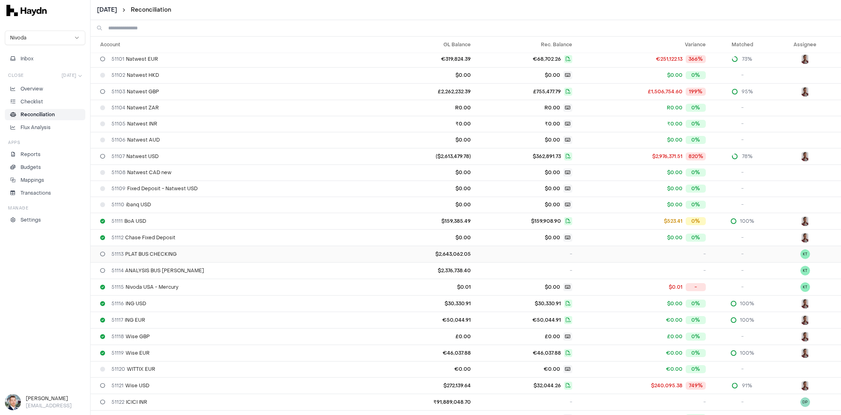
scroll to position [1, 0]
click at [373, 221] on td "51111 BoA USD" at bounding box center [237, 222] width 292 height 16
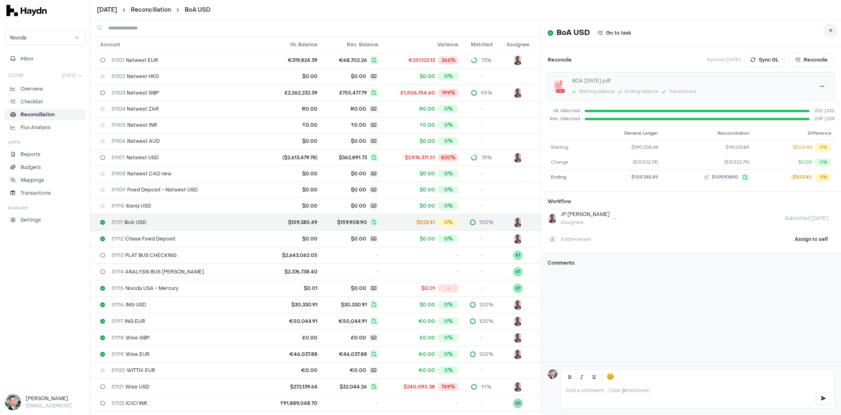
click at [472, 32] on icon at bounding box center [831, 30] width 4 height 5
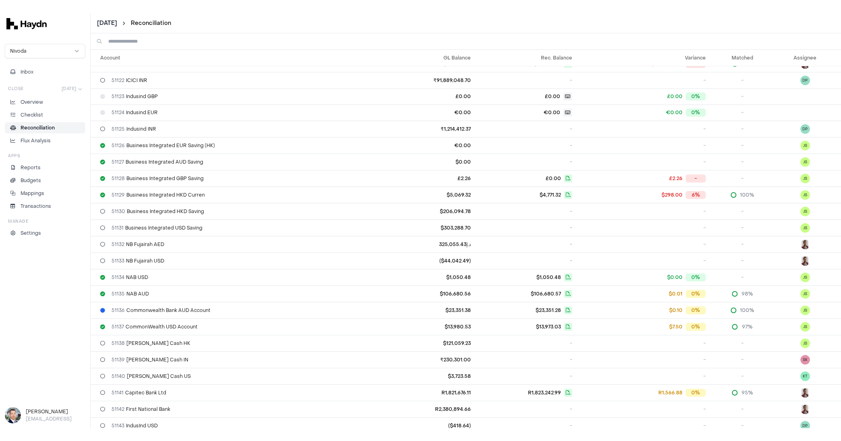
scroll to position [344, 0]
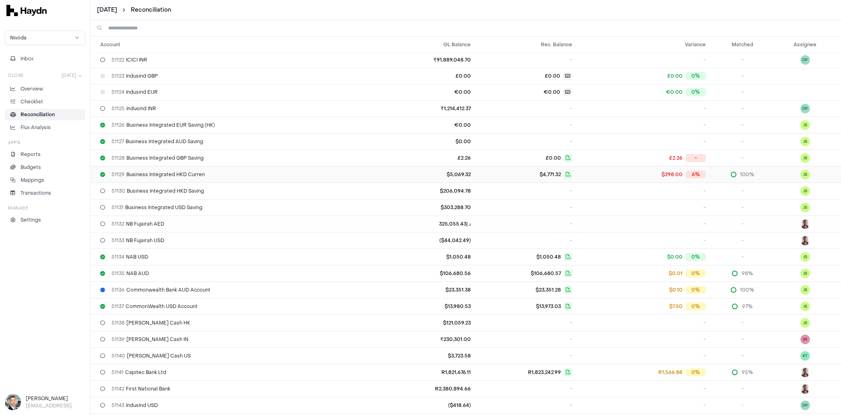
click at [389, 167] on td "$5,069.32" at bounding box center [428, 174] width 91 height 16
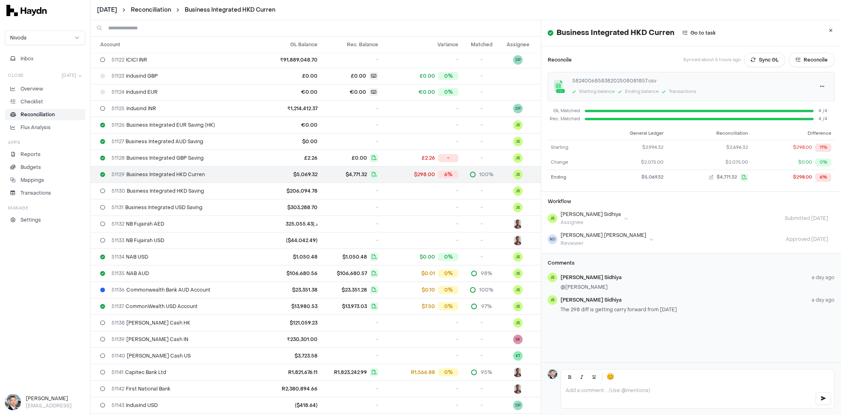
drag, startPoint x: 560, startPoint y: 308, endPoint x: 648, endPoint y: 313, distance: 88.2
click at [472, 313] on div "[PERSON_NAME] a day ago The 298 diff is getting carry forward from [DATE]" at bounding box center [697, 304] width 274 height 19
click at [472, 62] on button "Reconcile" at bounding box center [811, 60] width 46 height 14
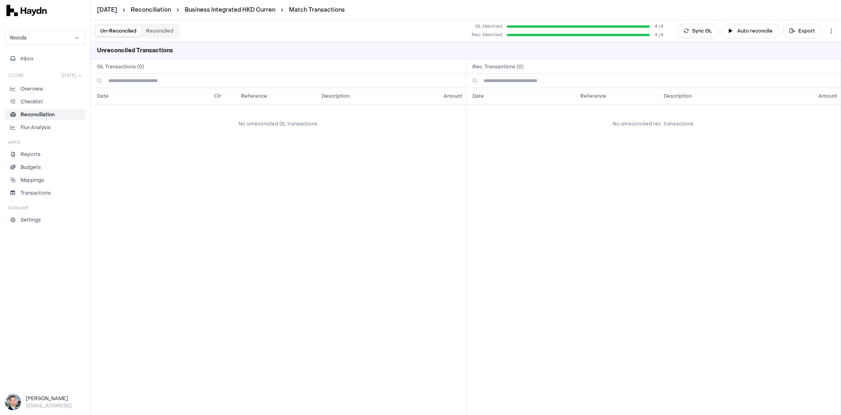
click at [159, 31] on button "Reconciled" at bounding box center [159, 31] width 37 height 10
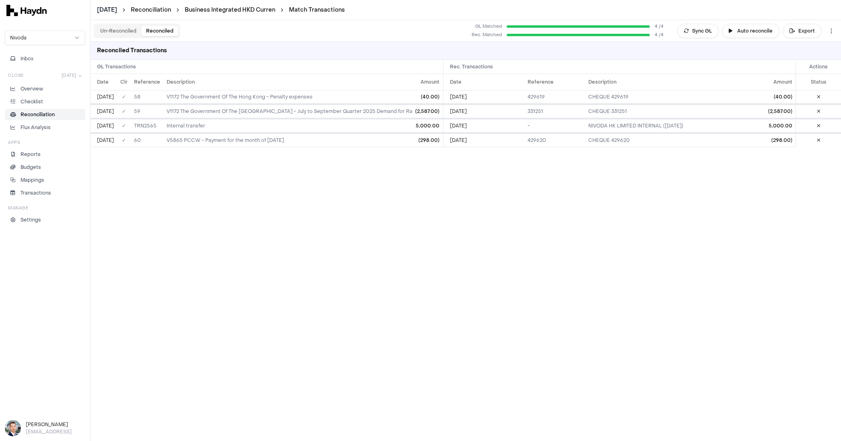
click at [44, 116] on p "Reconciliation" at bounding box center [38, 114] width 34 height 7
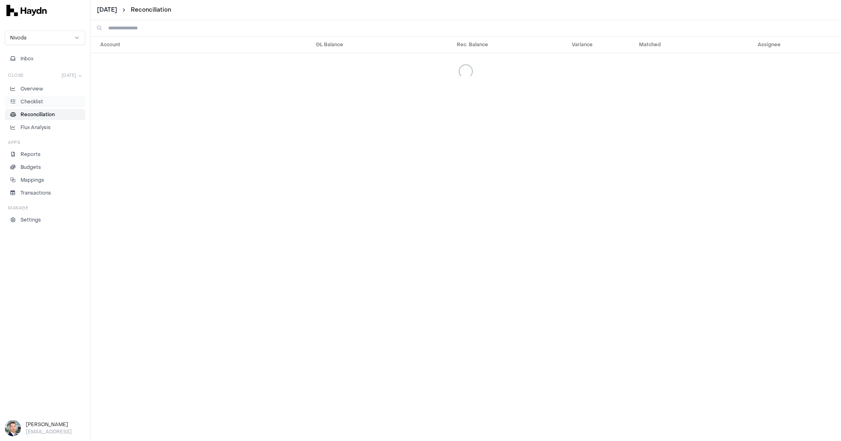
click at [40, 104] on p "Checklist" at bounding box center [32, 101] width 23 height 7
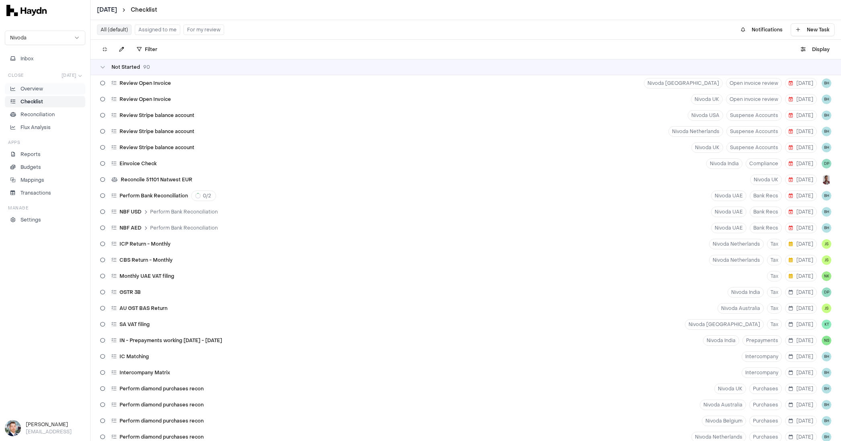
click at [36, 86] on p "Overview" at bounding box center [32, 88] width 23 height 7
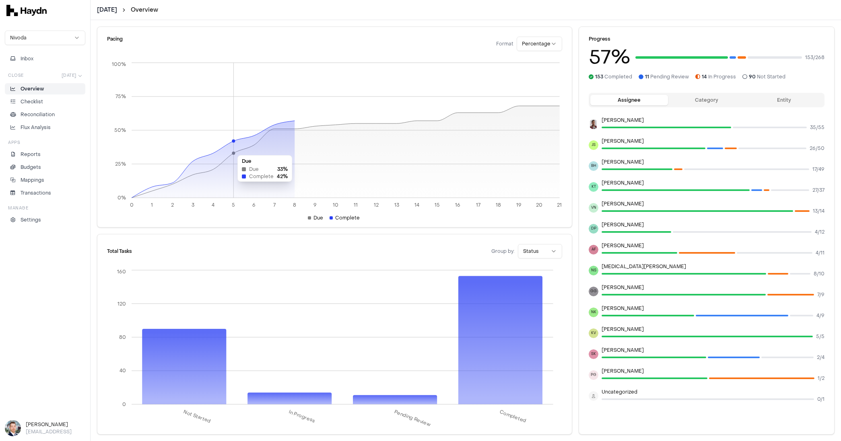
drag, startPoint x: 288, startPoint y: 146, endPoint x: 227, endPoint y: 151, distance: 61.4
click at [227, 151] on icon at bounding box center [213, 159] width 163 height 77
click at [226, 152] on icon at bounding box center [213, 159] width 163 height 77
drag, startPoint x: 274, startPoint y: 152, endPoint x: 296, endPoint y: 138, distance: 25.3
click at [296, 138] on icon "0 1 2 3 4 5 6 7 8 9 10 11 12 13 14 15 16 17 18 19 20 21 0% 25% 50% 75% 100%" at bounding box center [334, 156] width 455 height 191
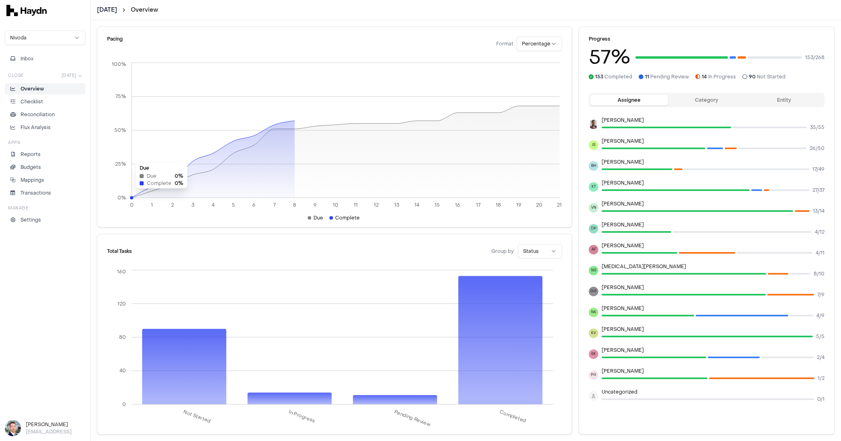
click at [36, 90] on p "Overview" at bounding box center [32, 88] width 23 height 7
click at [30, 101] on p "Checklist" at bounding box center [32, 101] width 23 height 7
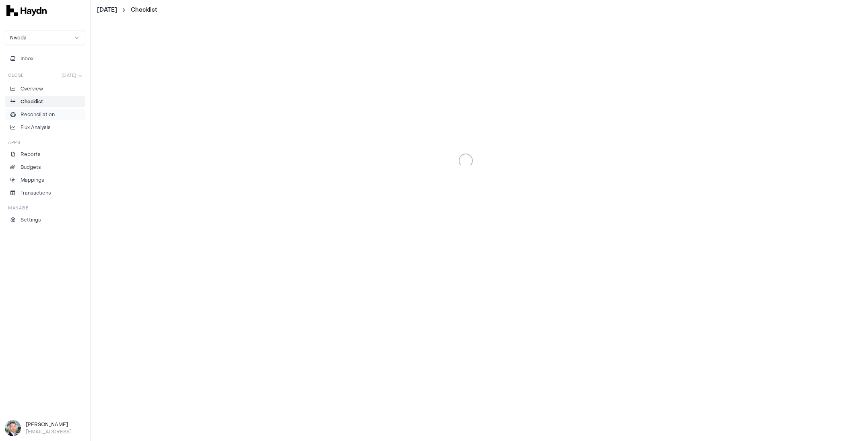
click at [25, 109] on link "Reconciliation" at bounding box center [45, 114] width 80 height 11
click at [44, 124] on p "Flux Analysis" at bounding box center [36, 127] width 30 height 7
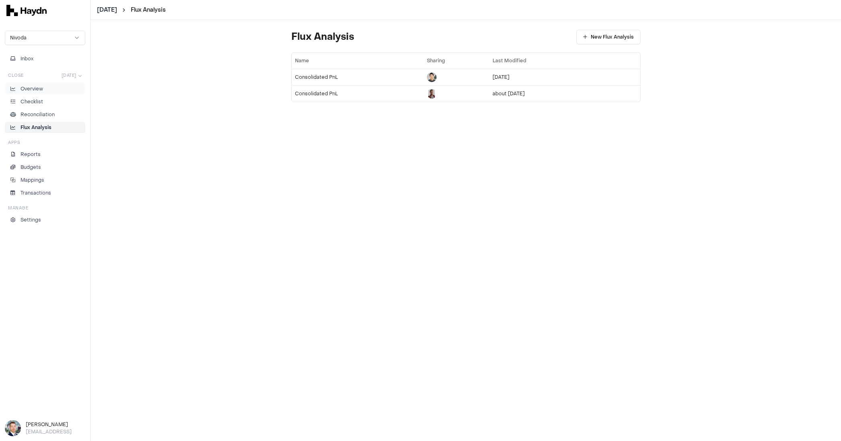
click at [36, 88] on p "Overview" at bounding box center [32, 88] width 23 height 7
